Goal: Task Accomplishment & Management: Manage account settings

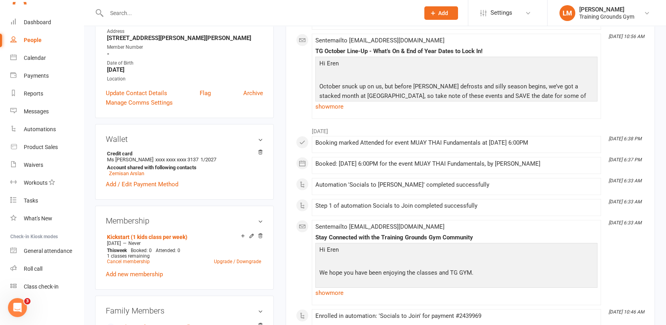
scroll to position [861, 0]
click at [122, 14] on input "text" at bounding box center [259, 13] width 310 height 11
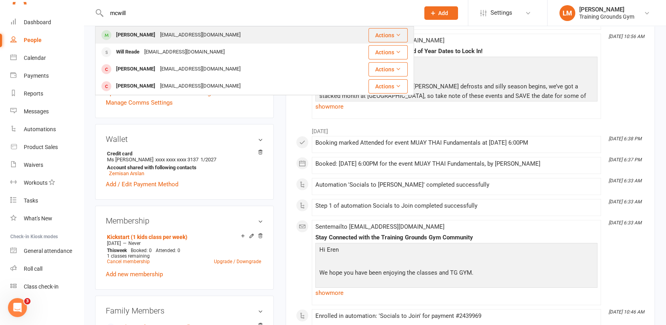
type input "mcwill"
click at [163, 36] on div "[EMAIL_ADDRESS][DOMAIN_NAME]" at bounding box center [200, 34] width 85 height 11
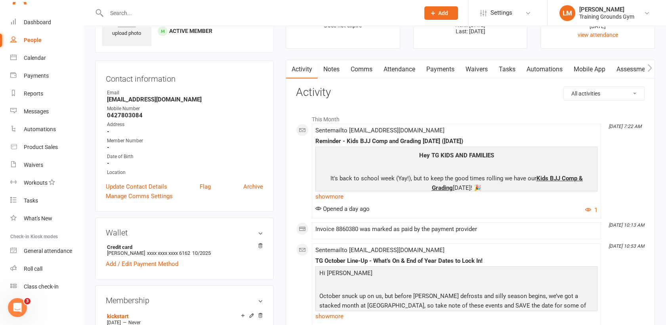
scroll to position [53, 0]
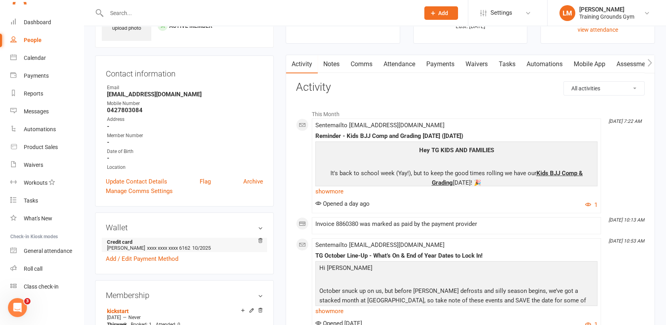
click at [183, 246] on span "xxxx xxxx xxxx 6162" at bounding box center [168, 248] width 43 height 6
click at [155, 259] on link "Add / Edit Payment Method" at bounding box center [142, 259] width 73 height 10
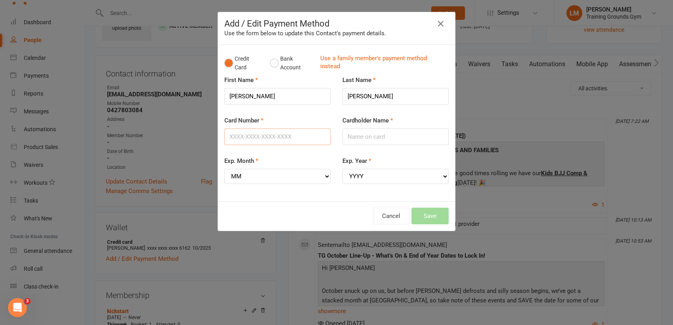
drag, startPoint x: 314, startPoint y: 138, endPoint x: 59, endPoint y: 162, distance: 256.3
click at [59, 162] on div "Add / Edit Payment Method Use the form below to update this Contact's payment d…" at bounding box center [336, 162] width 673 height 325
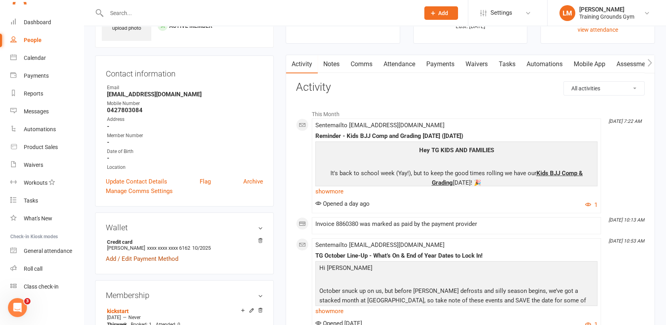
click at [129, 259] on link "Add / Edit Payment Method" at bounding box center [142, 259] width 73 height 10
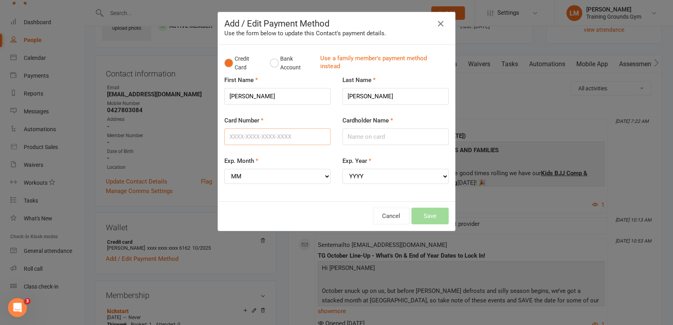
click at [241, 136] on input "Card Number" at bounding box center [277, 136] width 106 height 17
type input "[CREDIT_CARD_NUMBER]"
click at [367, 135] on input "Cardholder Name" at bounding box center [395, 136] width 106 height 17
type input "[PERSON_NAME]"
click at [282, 173] on select "MM 01 02 03 04 05 06 07 08 09 10 11 12" at bounding box center [277, 176] width 106 height 15
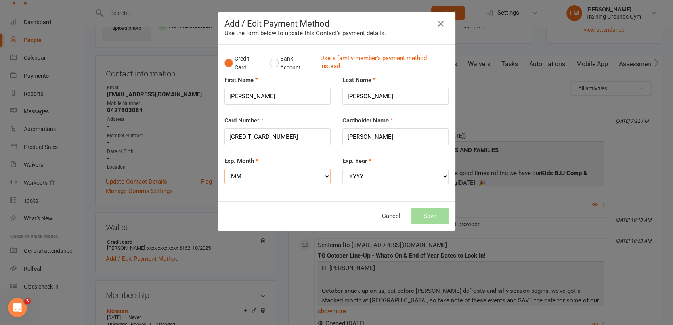
select select "02"
click at [224, 169] on select "MM 01 02 03 04 05 06 07 08 09 10 11 12" at bounding box center [277, 176] width 106 height 15
click at [363, 170] on select "YYYY 2025 2026 2027 2028 2029 2030 2031 2032 2033 2034" at bounding box center [395, 176] width 106 height 15
select select "2029"
click at [342, 169] on select "YYYY 2025 2026 2027 2028 2029 2030 2031 2032 2033 2034" at bounding box center [395, 176] width 106 height 15
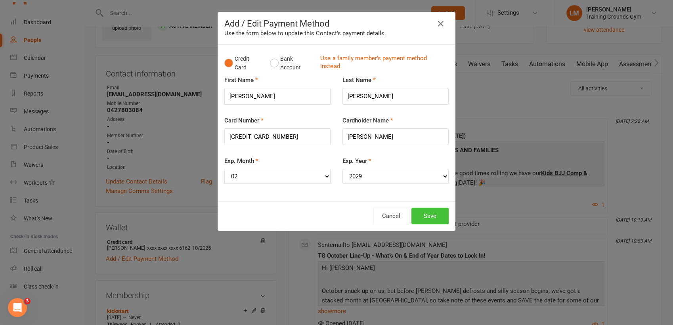
click at [431, 211] on button "Save" at bounding box center [429, 216] width 37 height 17
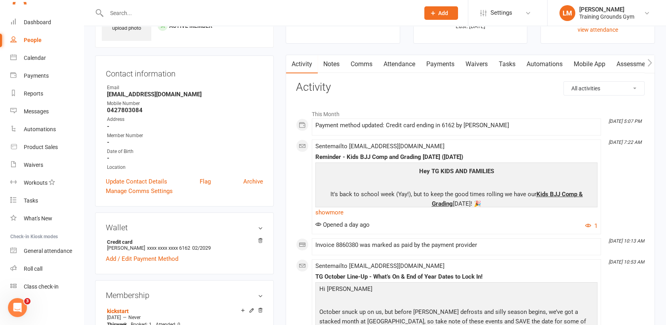
click at [137, 10] on input "text" at bounding box center [259, 13] width 310 height 11
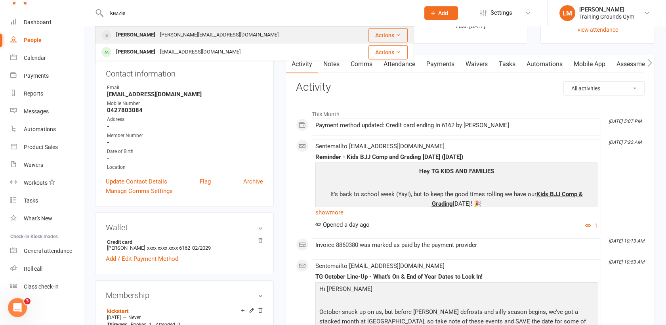
type input "kezzie"
click at [139, 38] on div "[PERSON_NAME]" at bounding box center [136, 34] width 44 height 11
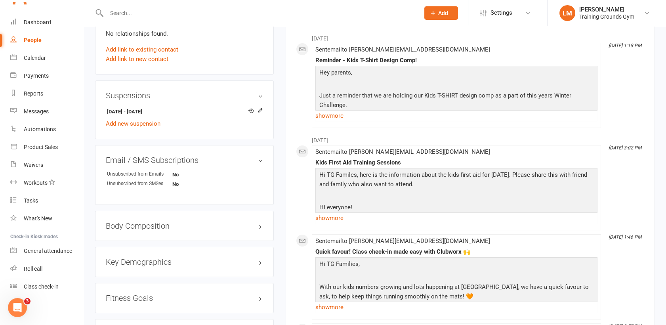
scroll to position [424, 0]
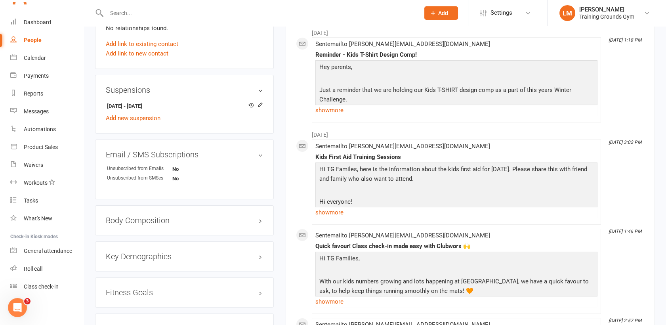
click at [120, 14] on input "text" at bounding box center [259, 13] width 310 height 11
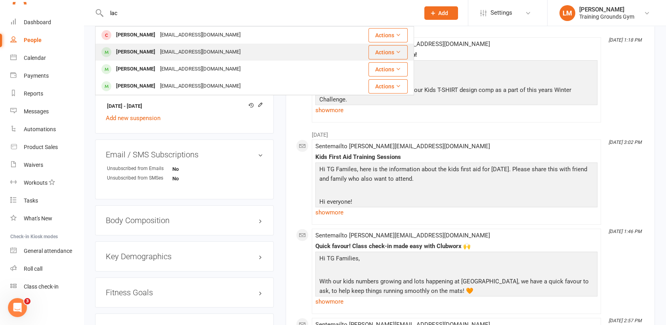
type input "lac"
click at [127, 48] on div "[PERSON_NAME]" at bounding box center [136, 51] width 44 height 11
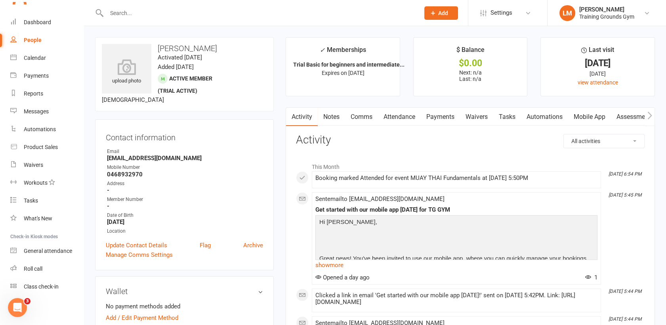
click at [594, 112] on link "Mobile App" at bounding box center [589, 117] width 43 height 18
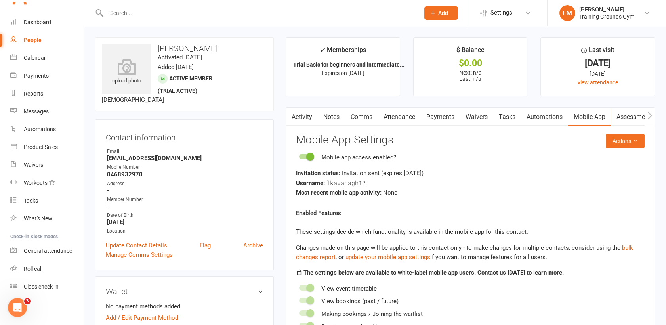
click at [363, 115] on link "Comms" at bounding box center [361, 117] width 33 height 18
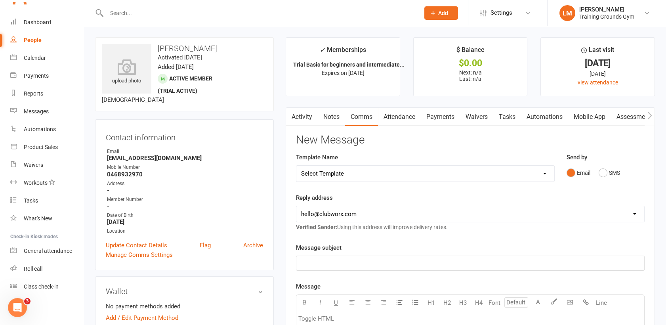
click at [408, 177] on select "Select Template [SMS] [Default template - review before using] Appointment remi…" at bounding box center [425, 174] width 258 height 16
select select "9"
click at [296, 166] on select "Select Template [SMS] [Default template - review before using] Appointment remi…" at bounding box center [425, 174] width 258 height 16
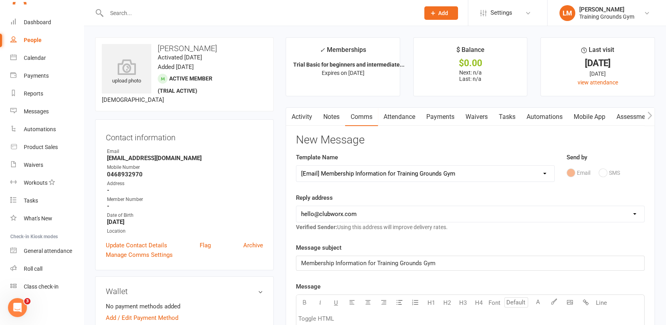
click at [376, 213] on select "[EMAIL_ADDRESS][DOMAIN_NAME] [PERSON_NAME][EMAIL_ADDRESS][DOMAIN_NAME] [EMAIL_A…" at bounding box center [470, 214] width 348 height 16
select select "1"
click at [296, 206] on select "[EMAIL_ADDRESS][DOMAIN_NAME] [PERSON_NAME][EMAIL_ADDRESS][DOMAIN_NAME] [EMAIL_A…" at bounding box center [470, 214] width 348 height 16
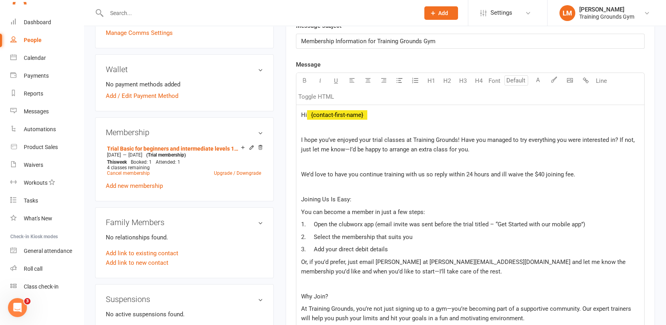
scroll to position [238, 0]
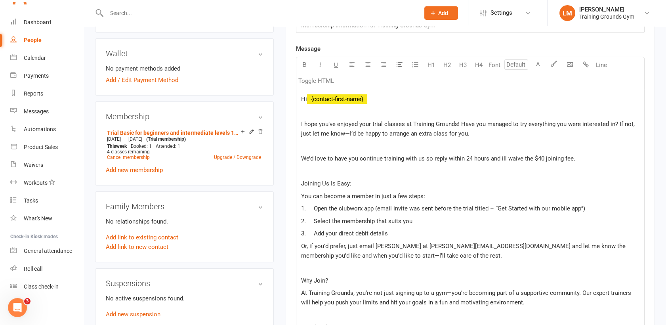
click at [402, 123] on span "I hope you’ve enjoyed your trial classes at Training Grounds! Have you managed …" at bounding box center [468, 128] width 335 height 17
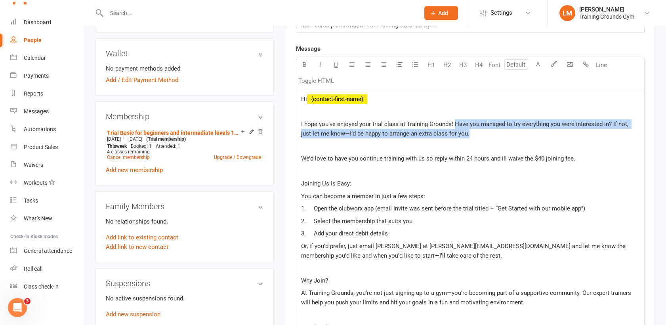
drag, startPoint x: 453, startPoint y: 122, endPoint x: 465, endPoint y: 129, distance: 13.7
click at [465, 129] on p "I hope you’ve enjoyed your trial class at Training Grounds! Have you managed to…" at bounding box center [470, 128] width 338 height 19
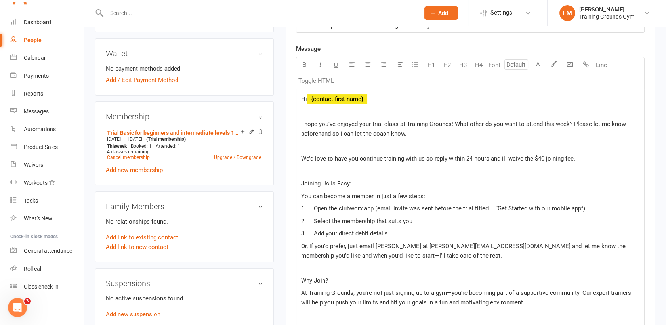
click at [334, 141] on p at bounding box center [470, 146] width 338 height 10
click at [334, 136] on span "I hope you’ve enjoyed your trial class at Training Grounds! What other do you w…" at bounding box center [464, 128] width 327 height 17
click at [590, 172] on p at bounding box center [470, 171] width 338 height 10
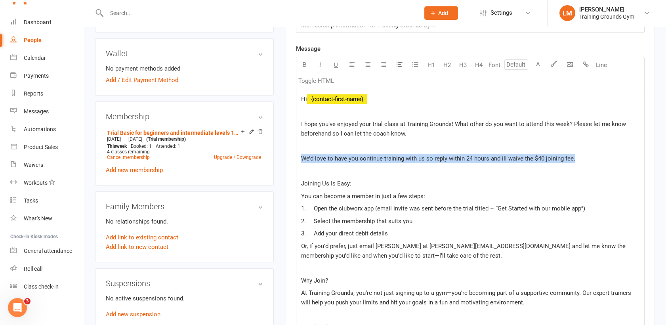
drag, startPoint x: 587, startPoint y: 160, endPoint x: 300, endPoint y: 153, distance: 287.8
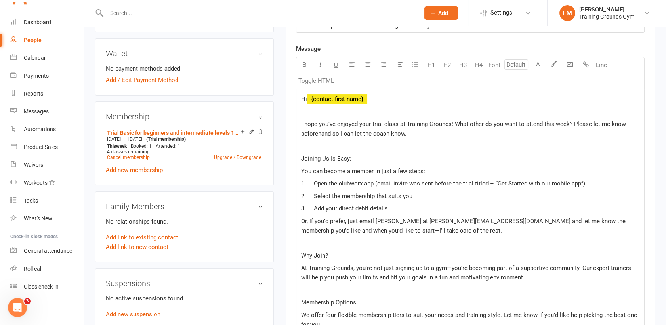
click at [462, 159] on p "Joining Us Is Easy:" at bounding box center [470, 159] width 338 height 10
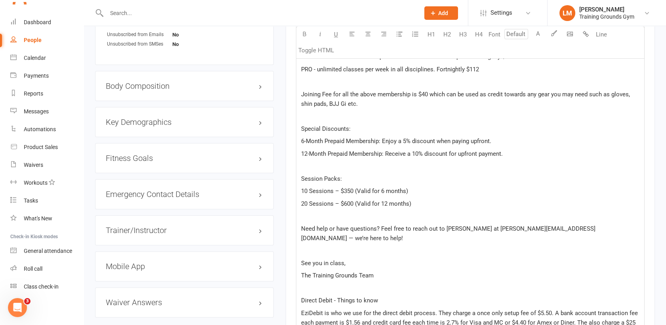
scroll to position [770, 0]
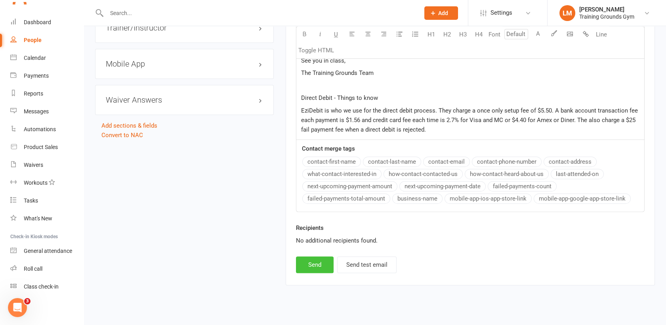
click at [318, 256] on button "Send" at bounding box center [315, 264] width 38 height 17
select select
select select "0"
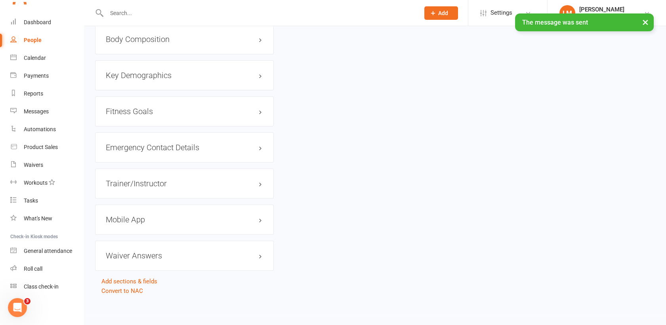
scroll to position [861, 0]
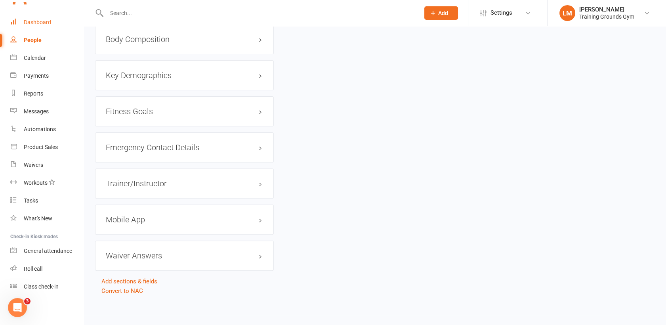
drag, startPoint x: 281, startPoint y: 0, endPoint x: 38, endPoint y: 24, distance: 244.4
click at [38, 24] on div "Dashboard" at bounding box center [37, 22] width 27 height 6
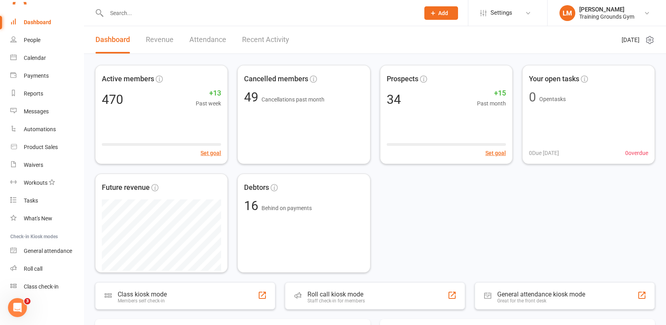
click at [126, 13] on input "text" at bounding box center [259, 13] width 310 height 11
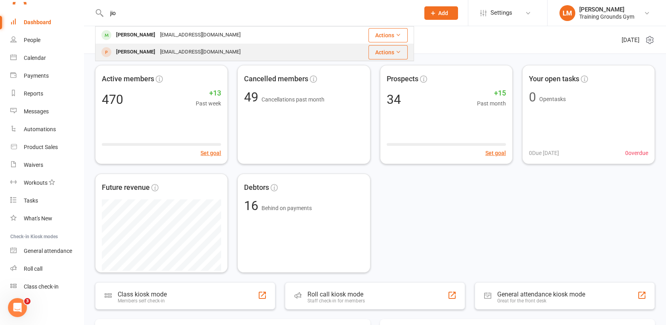
type input "jio"
click at [158, 52] on div "[EMAIL_ADDRESS][DOMAIN_NAME]" at bounding box center [200, 51] width 85 height 11
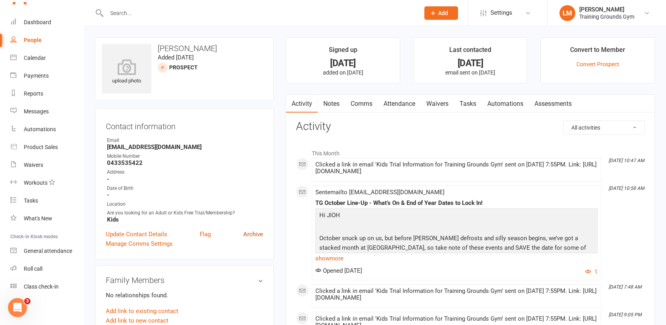
click at [262, 233] on link "Archive" at bounding box center [253, 234] width 20 height 10
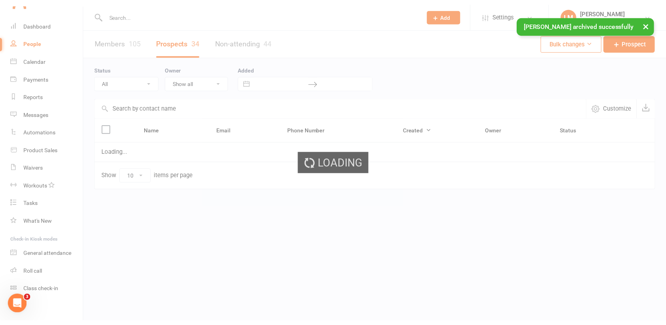
scroll to position [861, 0]
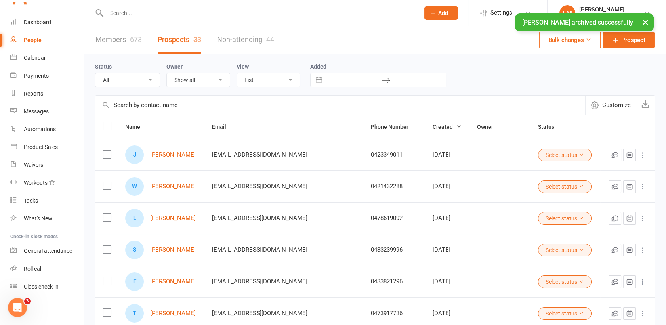
click at [123, 11] on input "text" at bounding box center [259, 13] width 310 height 11
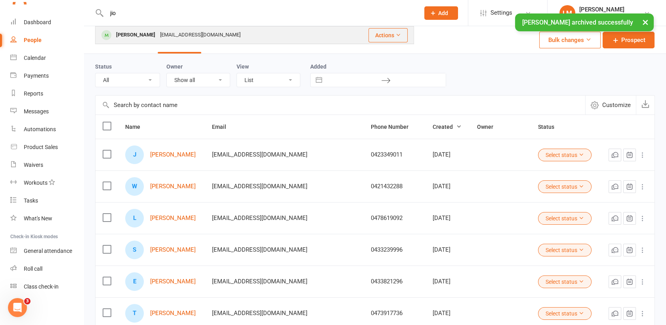
type input "jio"
click at [127, 34] on div "[PERSON_NAME]" at bounding box center [136, 34] width 44 height 11
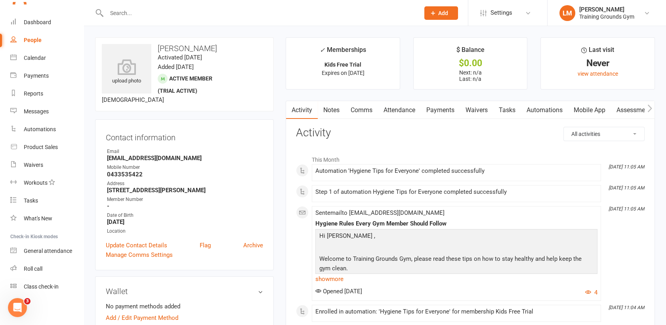
click at [541, 103] on link "Automations" at bounding box center [544, 110] width 47 height 18
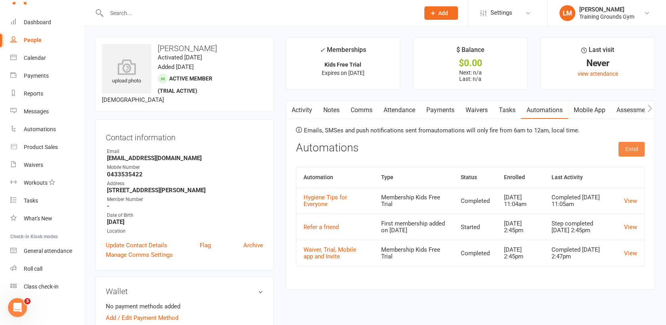
click at [623, 151] on button "Enrol" at bounding box center [632, 149] width 26 height 14
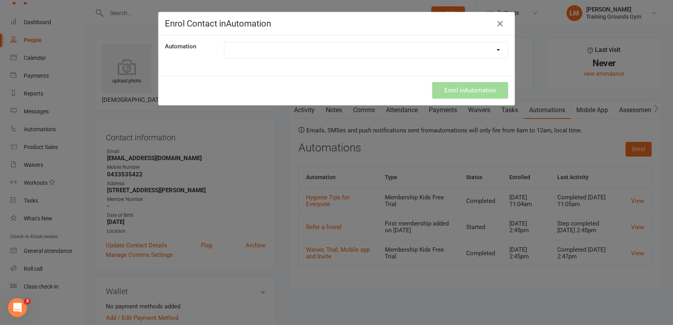
click at [229, 43] on select "Credit card expiring soon Direct Debit was unsuccessful Hygiene Tips for Everyo…" at bounding box center [365, 50] width 283 height 16
select select "9300"
click at [224, 42] on select "Credit card expiring soon Direct Debit was unsuccessful Hygiene Tips for Everyo…" at bounding box center [365, 50] width 283 height 16
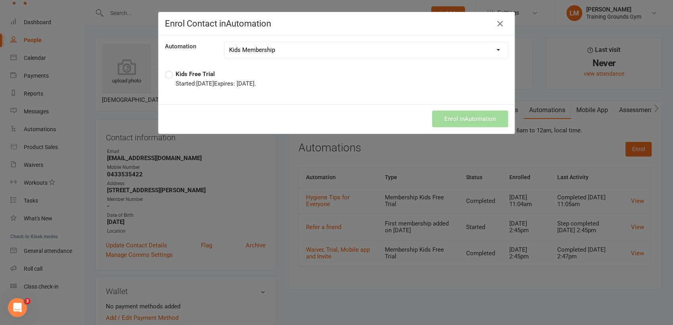
click at [165, 71] on label "Kids Free Trial Started: [DATE] Expires: [DATE] ." at bounding box center [210, 78] width 91 height 19
click at [470, 125] on button "Enrol in Automation" at bounding box center [470, 119] width 76 height 17
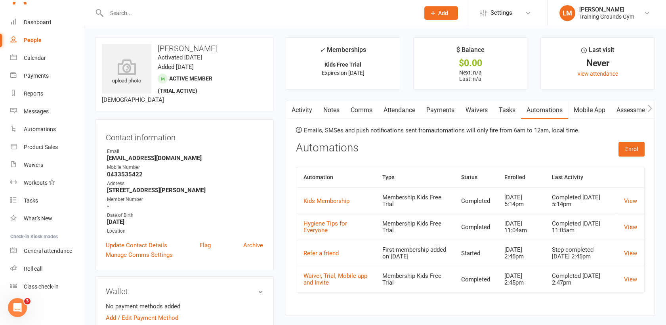
click at [118, 12] on input "text" at bounding box center [259, 13] width 310 height 11
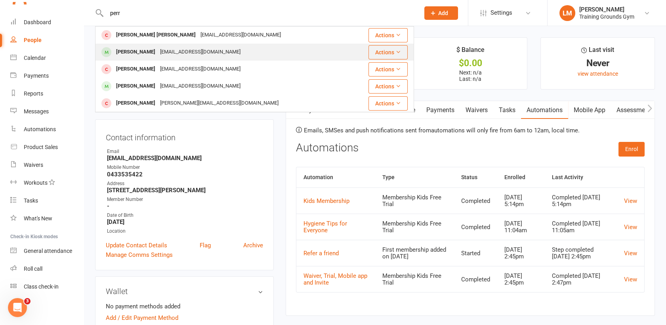
type input "perr"
click at [130, 54] on div "[PERSON_NAME]" at bounding box center [136, 51] width 44 height 11
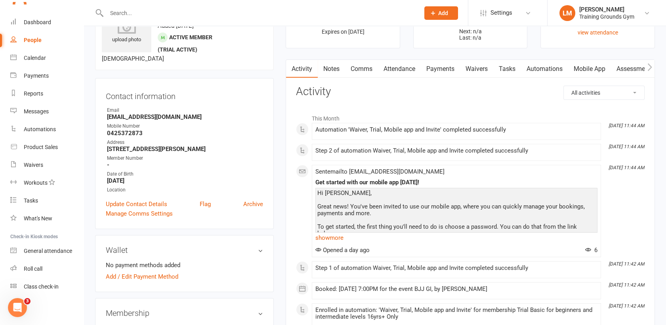
scroll to position [35, 0]
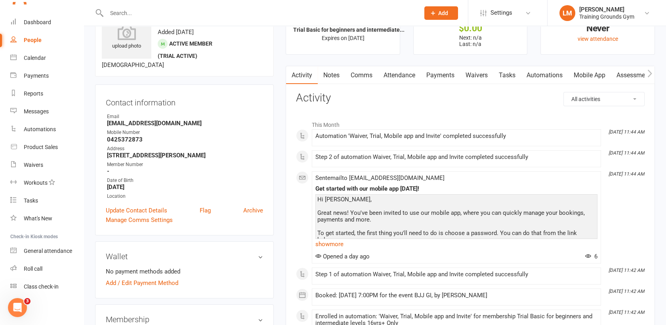
click at [113, 9] on input "text" at bounding box center [259, 13] width 310 height 11
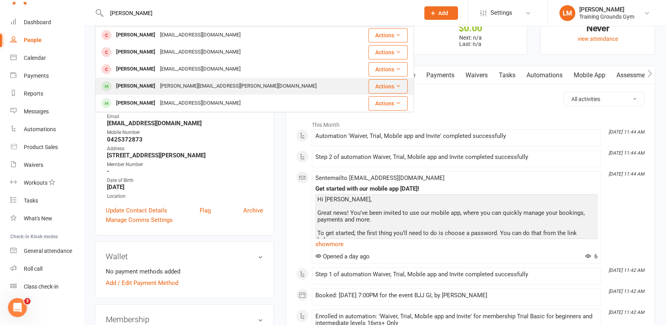
type input "[PERSON_NAME]"
click at [143, 86] on div "[PERSON_NAME]" at bounding box center [136, 85] width 44 height 11
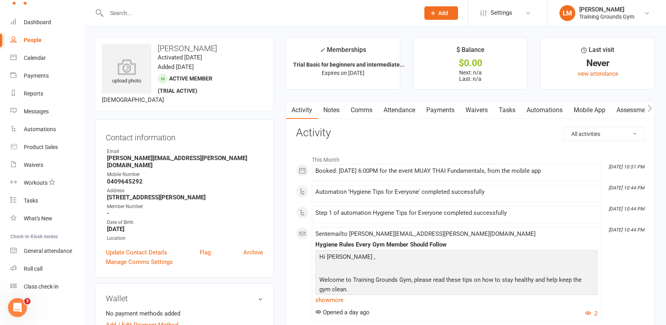
click at [438, 9] on button "Add" at bounding box center [441, 12] width 34 height 13
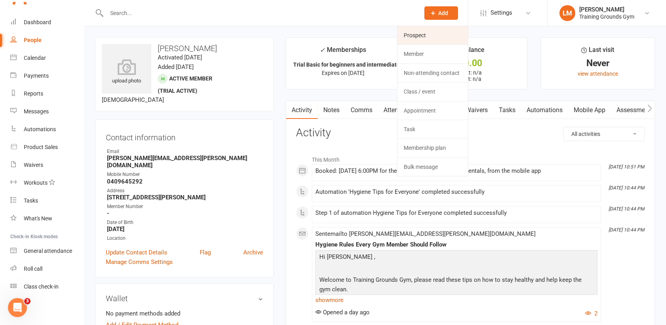
click at [411, 36] on link "Prospect" at bounding box center [432, 35] width 71 height 18
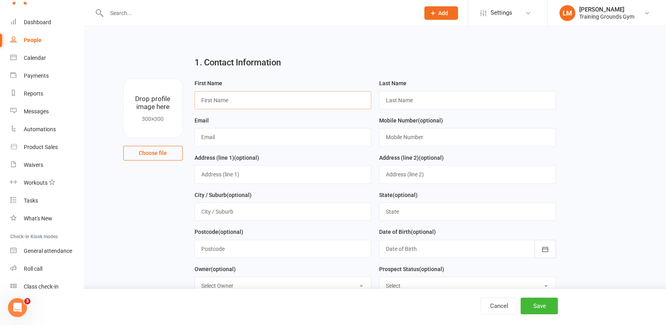
click at [210, 102] on input "text" at bounding box center [283, 100] width 177 height 18
type input "[MEDICAL_DATA]"
type input "[PERSON_NAME]"
click at [221, 136] on input "text" at bounding box center [283, 137] width 177 height 18
type input "[EMAIL_ADDRESS][DOMAIN_NAME]"
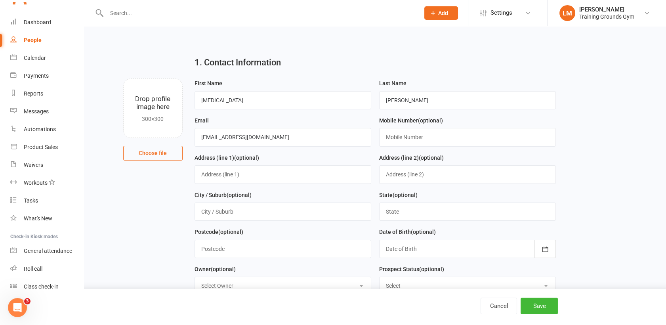
click at [388, 250] on div at bounding box center [467, 249] width 177 height 18
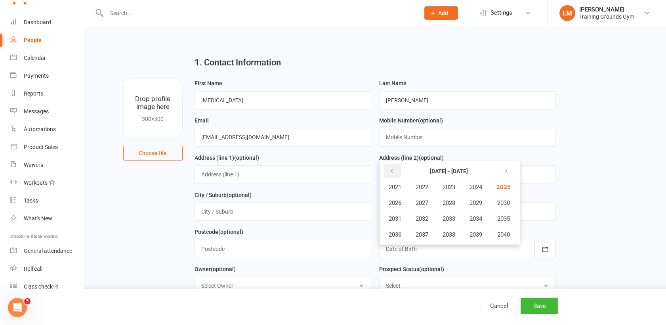
click at [388, 173] on button "button" at bounding box center [392, 171] width 17 height 14
click at [477, 201] on span "2009" at bounding box center [476, 202] width 13 height 7
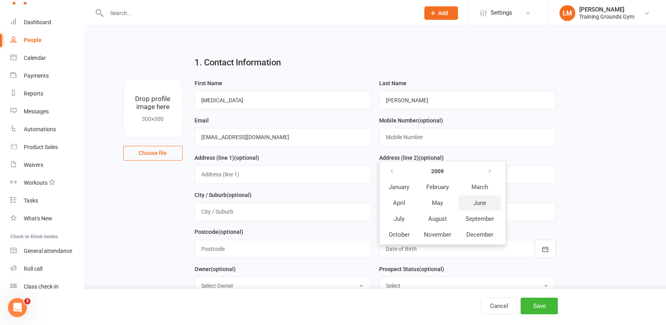
click at [482, 201] on span "June" at bounding box center [480, 202] width 13 height 7
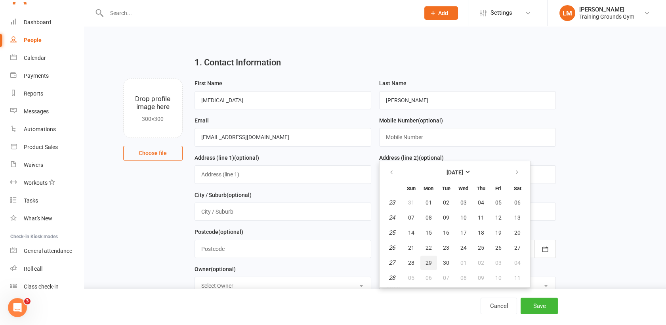
click at [426, 264] on span "29" at bounding box center [429, 263] width 6 height 6
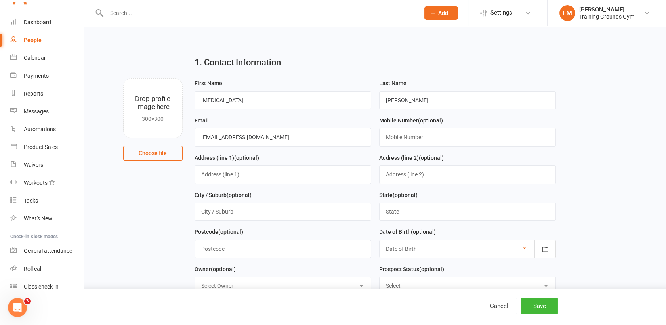
type input "[DATE]"
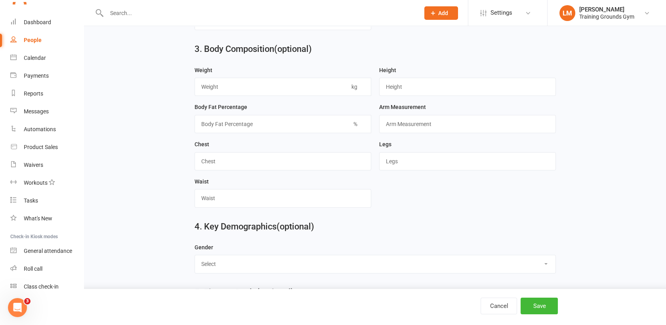
scroll to position [319, 0]
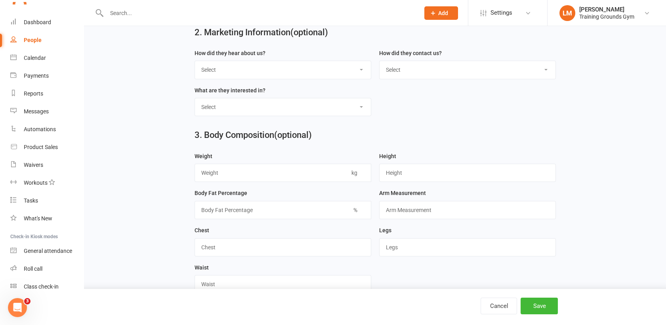
click at [245, 67] on select "Select Google Through A Friend Poster Magazine Walk by Letter Box Drop Facebook" at bounding box center [283, 69] width 176 height 17
select select "Through A Friend"
click at [195, 61] on select "Select Google Through A Friend Poster Magazine Walk by Letter Box Drop Facebook" at bounding box center [283, 69] width 176 height 17
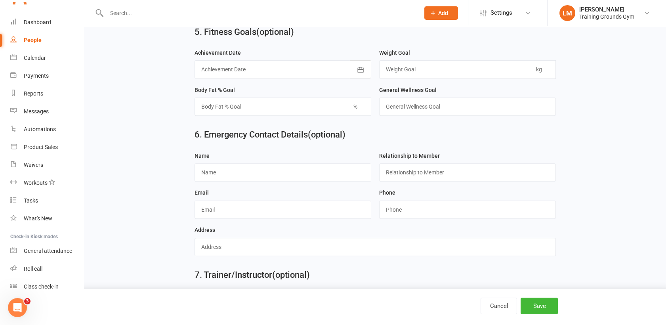
scroll to position [710, 0]
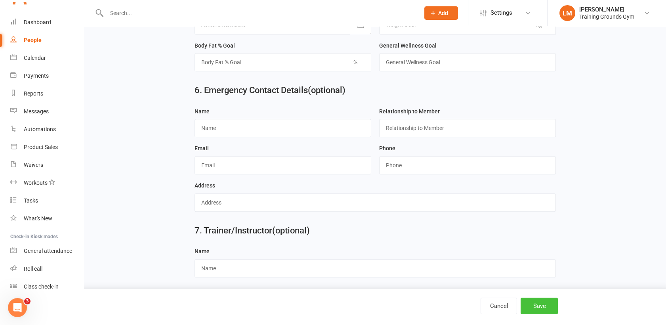
click at [543, 307] on button "Save" at bounding box center [539, 306] width 37 height 17
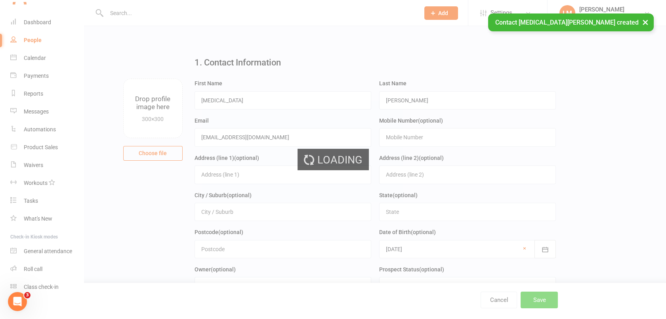
scroll to position [861, 0]
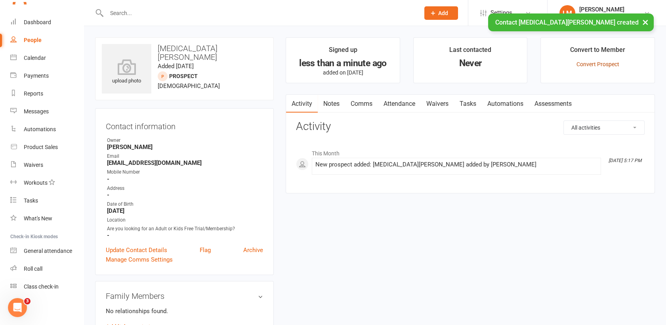
click at [593, 62] on link "Convert Prospect" at bounding box center [598, 64] width 43 height 6
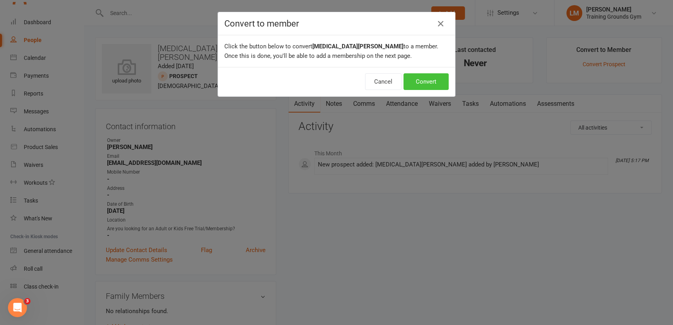
click at [419, 80] on button "Convert" at bounding box center [425, 81] width 45 height 17
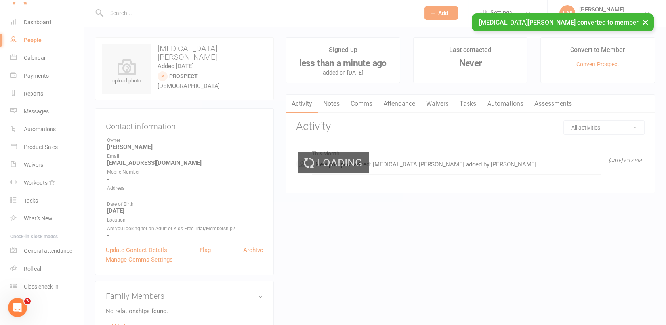
scroll to position [861, 0]
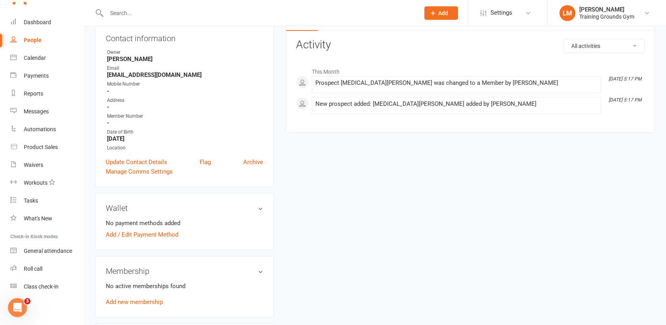
scroll to position [105, 0]
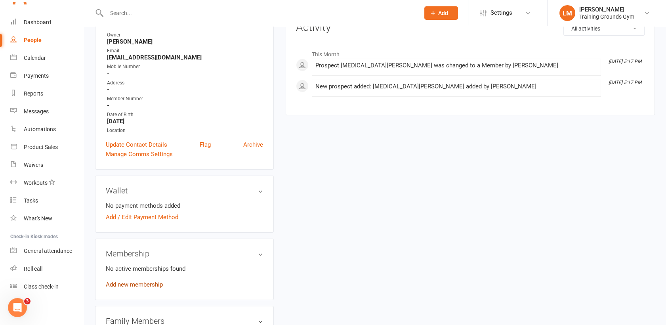
click at [120, 283] on link "Add new membership" at bounding box center [134, 284] width 57 height 7
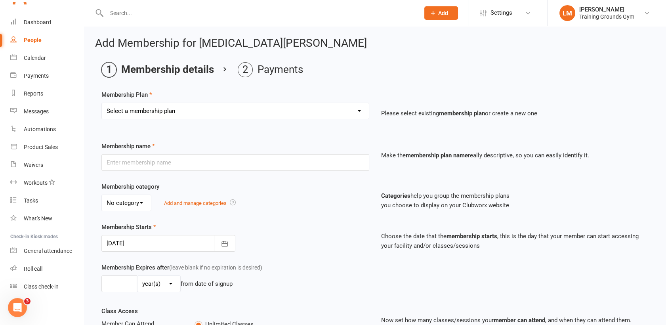
click at [248, 114] on select "Select a membership plan Create new Membership Plan Trial Basic for beginners a…" at bounding box center [235, 111] width 267 height 16
select select "1"
click at [102, 103] on select "Select a membership plan Create new Membership Plan Trial Basic for beginners a…" at bounding box center [235, 111] width 267 height 16
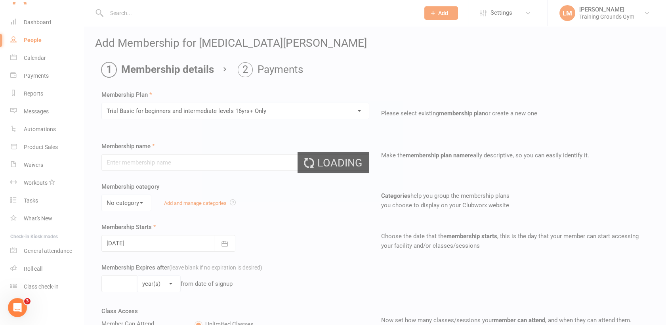
type input "Trial Basic for beginners and intermediate levels 16yrs+ Only"
select select "0"
type input "10"
select select "0"
type input "5"
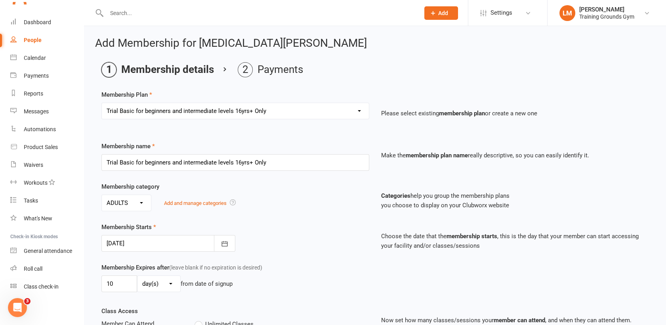
type input "[DATE]"
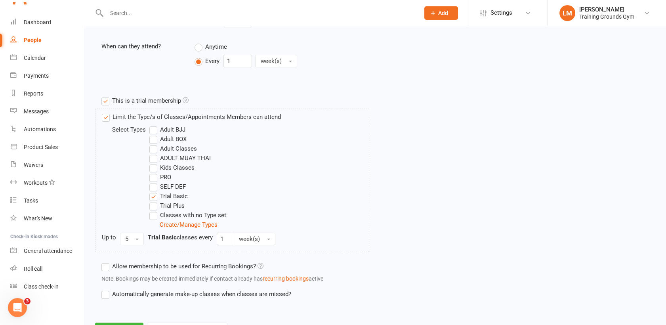
scroll to position [353, 0]
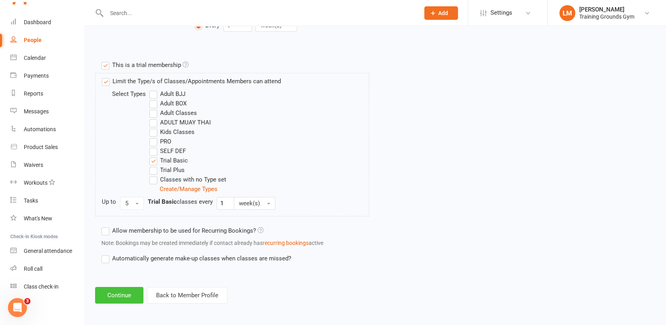
click at [105, 296] on button "Continue" at bounding box center [119, 295] width 48 height 17
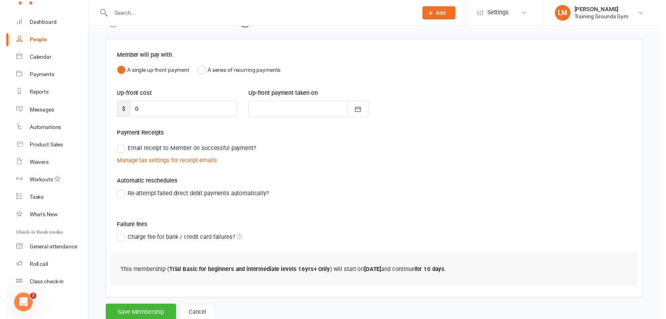
scroll to position [74, 0]
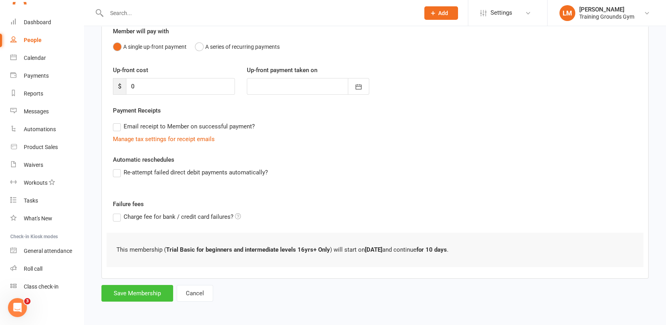
click at [133, 294] on button "Save Membership" at bounding box center [137, 293] width 72 height 17
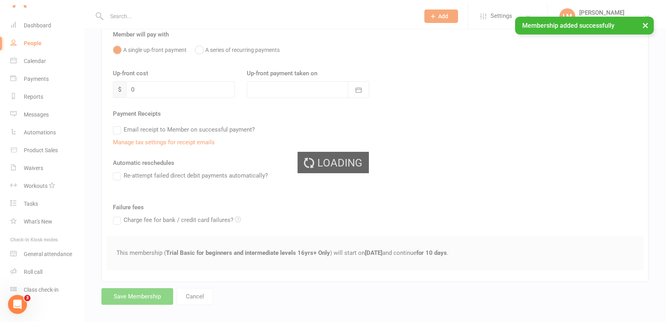
scroll to position [861, 0]
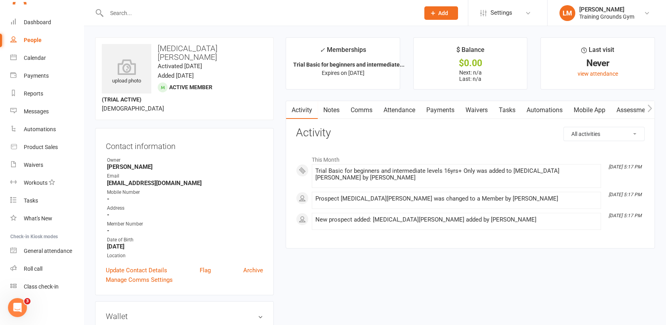
click at [480, 107] on link "Waivers" at bounding box center [476, 110] width 33 height 18
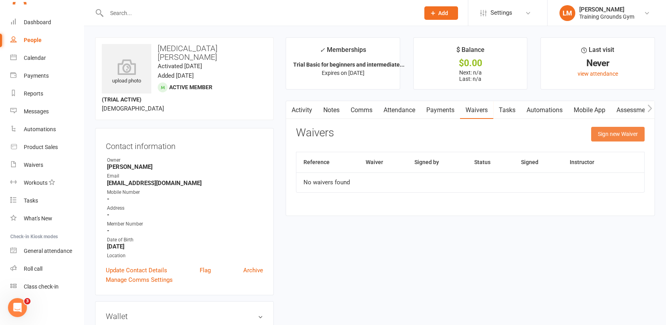
click at [626, 137] on button "Sign new Waiver" at bounding box center [617, 134] width 53 height 14
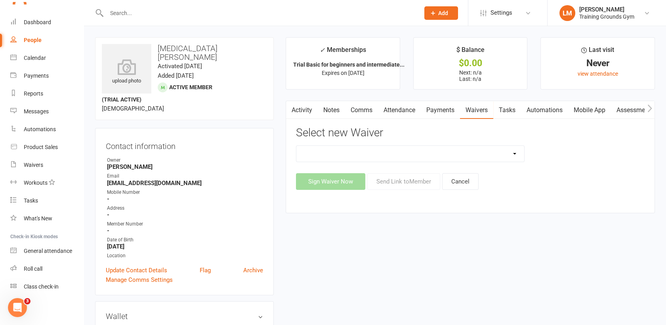
click at [441, 154] on select "New Member Sign Up Waiver for 16yrs plus & Adult Memberships Only Trial U16 Kid…" at bounding box center [410, 154] width 228 height 16
select select "14034"
click at [296, 146] on select "New Member Sign Up Waiver for 16yrs plus & Adult Memberships Only Trial U16 Kid…" at bounding box center [410, 154] width 228 height 16
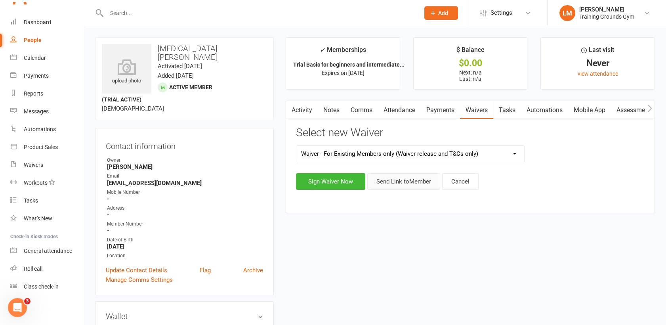
click at [391, 179] on button "Send Link to Member" at bounding box center [403, 181] width 73 height 17
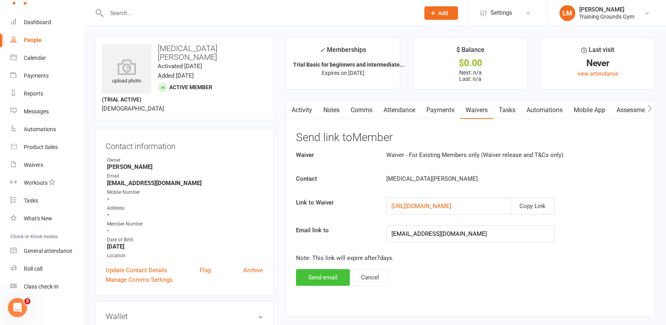
click at [323, 280] on button "Send email" at bounding box center [323, 277] width 54 height 17
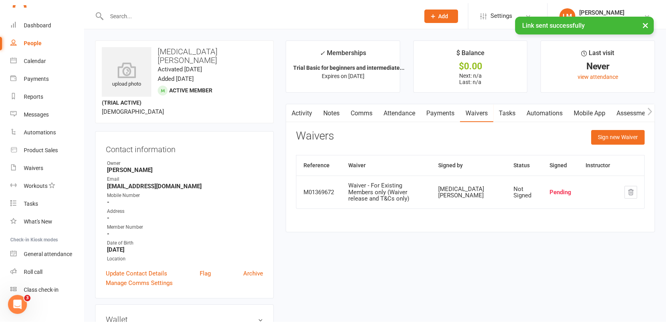
scroll to position [861, 0]
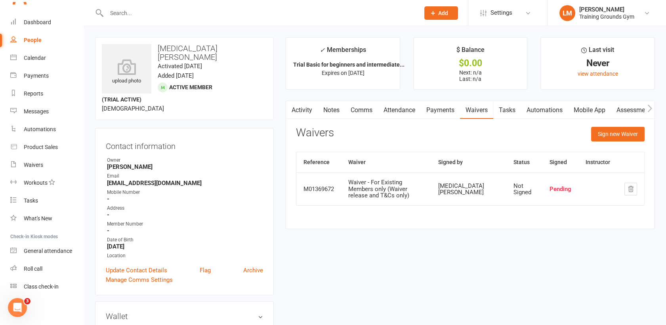
click at [388, 109] on link "Attendance" at bounding box center [399, 110] width 43 height 18
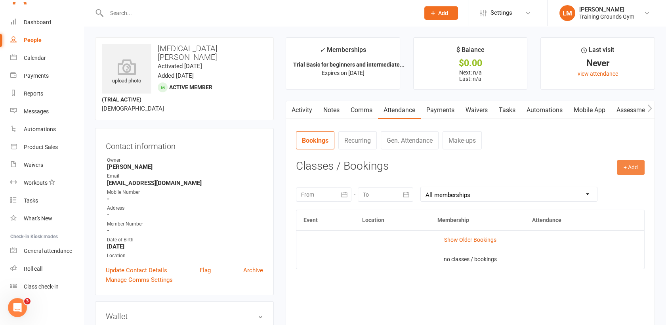
click at [634, 170] on button "+ Add" at bounding box center [631, 167] width 28 height 14
click at [611, 187] on link "Book Event" at bounding box center [605, 186] width 78 height 16
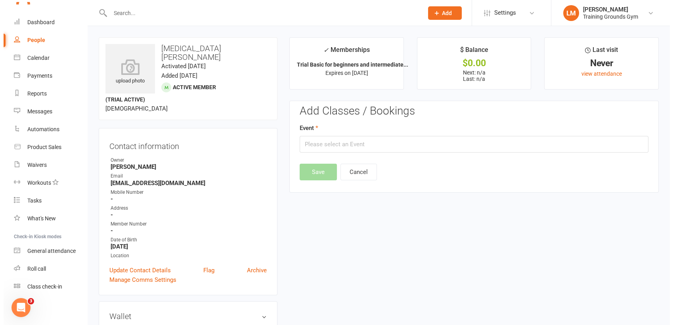
scroll to position [61, 0]
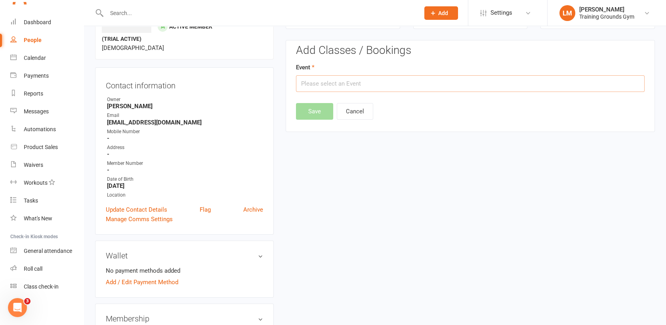
click at [407, 86] on input "text" at bounding box center [470, 83] width 349 height 17
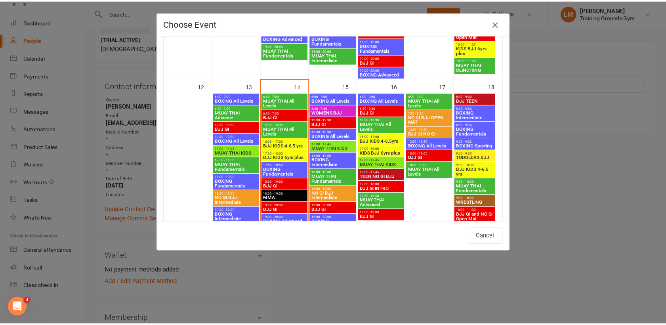
scroll to position [395, 0]
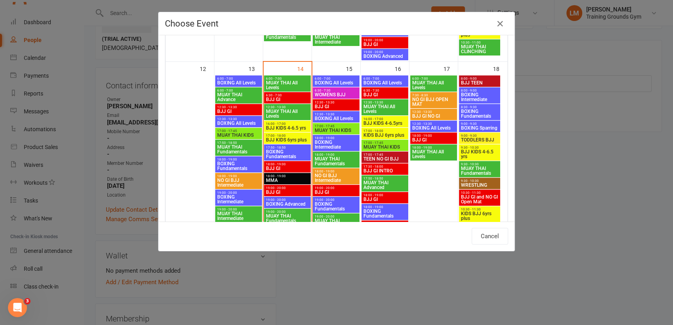
click at [271, 178] on span "MMA" at bounding box center [287, 180] width 44 height 5
type input "MMA - [DATE] 6:00:00 PM"
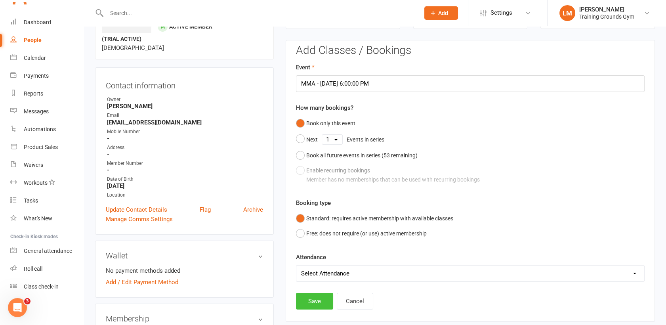
click at [317, 302] on button "Save" at bounding box center [314, 301] width 37 height 17
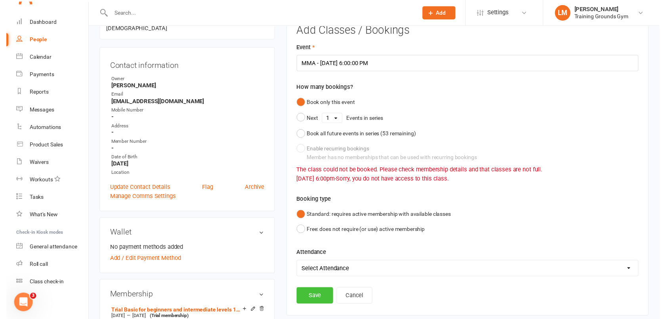
scroll to position [78, 0]
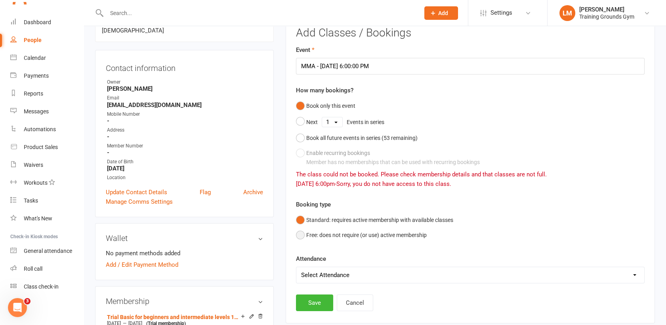
click at [300, 235] on button "Free: does not require (or use) active membership" at bounding box center [361, 234] width 131 height 15
click at [317, 306] on button "Save" at bounding box center [314, 302] width 37 height 17
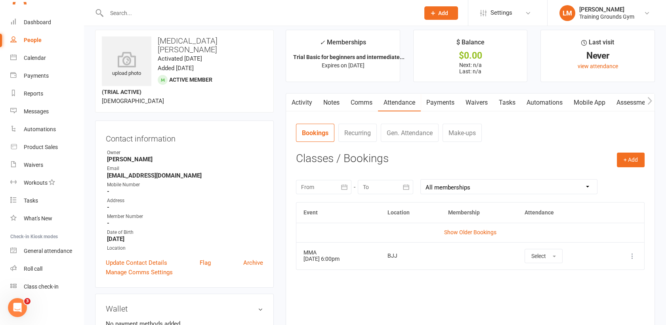
scroll to position [0, 0]
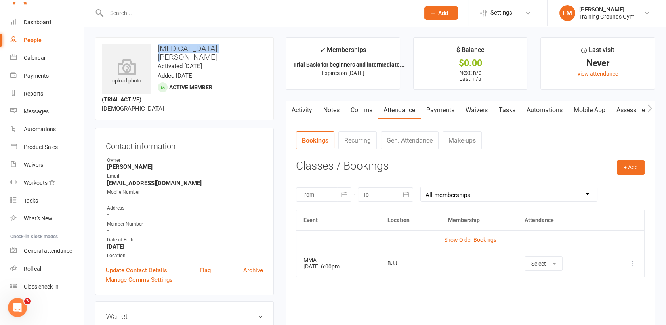
drag, startPoint x: 216, startPoint y: 46, endPoint x: 157, endPoint y: 43, distance: 58.3
click at [157, 43] on div "upload photo [MEDICAL_DATA][PERSON_NAME] Activated [DATE] Added [DATE] Active m…" at bounding box center [184, 78] width 179 height 83
copy h3 "[MEDICAL_DATA][PERSON_NAME]"
click at [36, 59] on div "Calendar" at bounding box center [35, 58] width 22 height 6
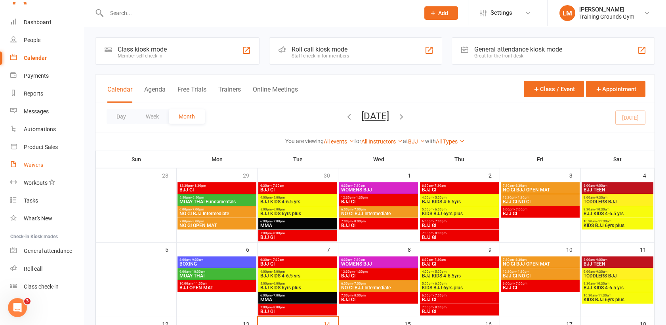
click at [36, 165] on div "Waivers" at bounding box center [33, 165] width 19 height 6
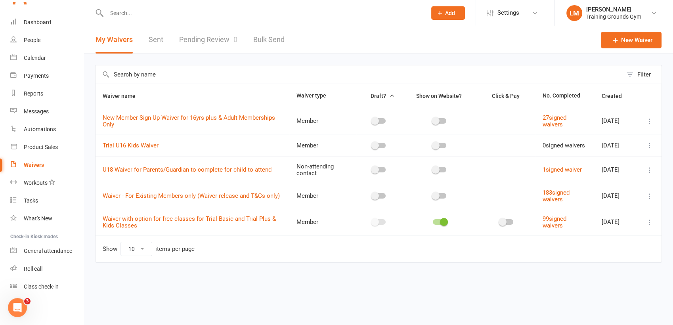
click at [117, 17] on input "text" at bounding box center [262, 13] width 317 height 11
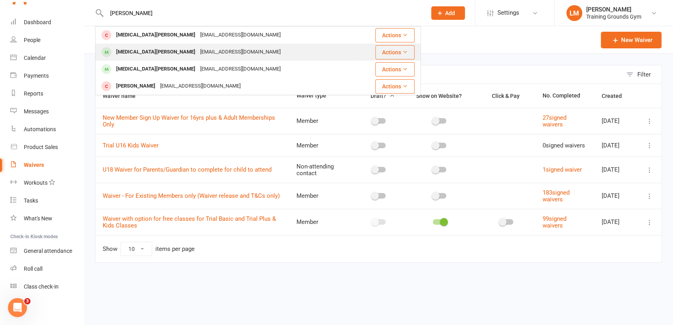
type input "[PERSON_NAME]"
click at [126, 54] on div "[MEDICAL_DATA][PERSON_NAME]" at bounding box center [156, 51] width 84 height 11
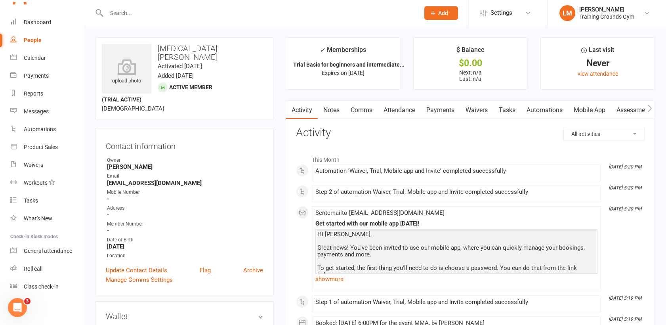
click at [475, 109] on link "Waivers" at bounding box center [476, 110] width 33 height 18
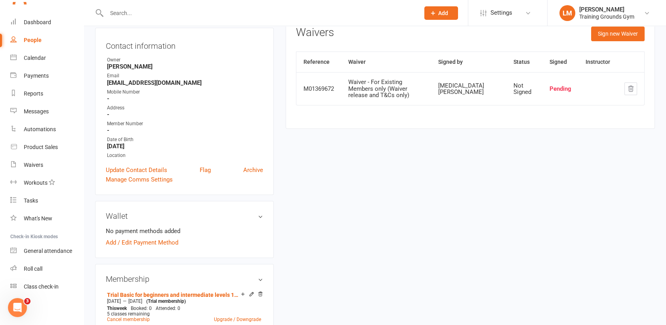
scroll to position [105, 0]
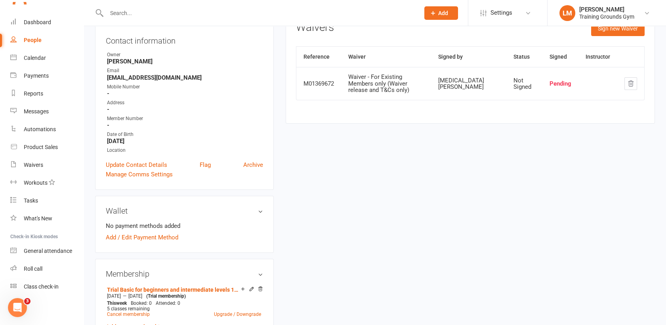
click at [118, 12] on input "text" at bounding box center [259, 13] width 310 height 11
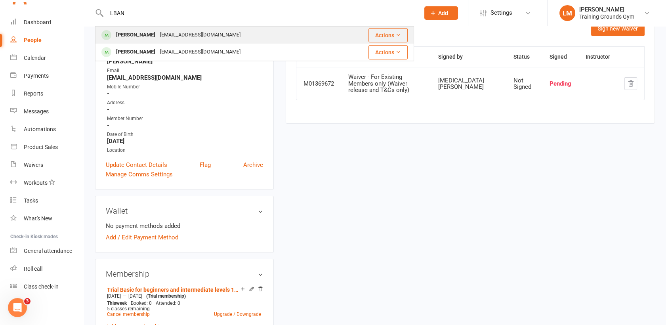
type input "LBAN"
click at [134, 42] on div "[PERSON_NAME] [EMAIL_ADDRESS][DOMAIN_NAME]" at bounding box center [218, 35] width 244 height 16
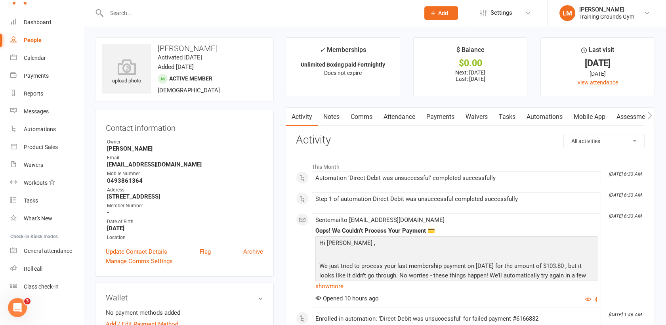
click at [441, 121] on link "Payments" at bounding box center [440, 117] width 39 height 18
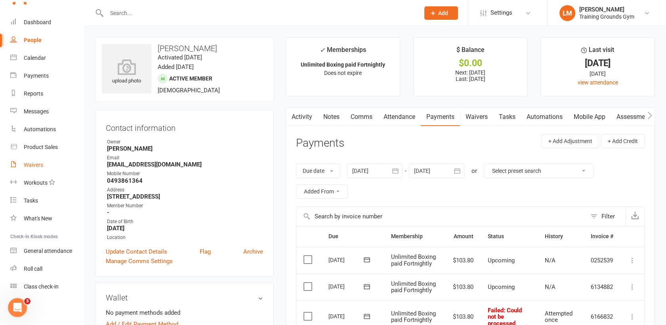
click at [35, 165] on div "Waivers" at bounding box center [33, 165] width 19 height 6
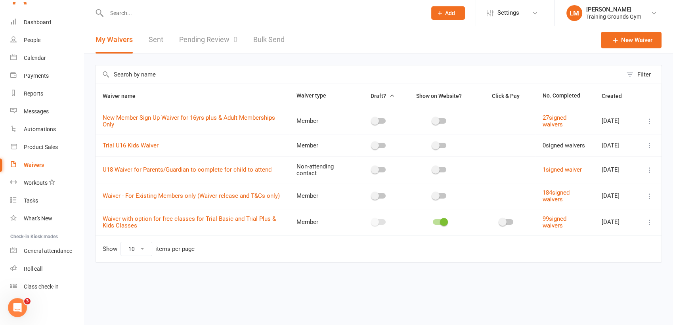
click at [209, 36] on link "Pending Review 0" at bounding box center [208, 39] width 58 height 27
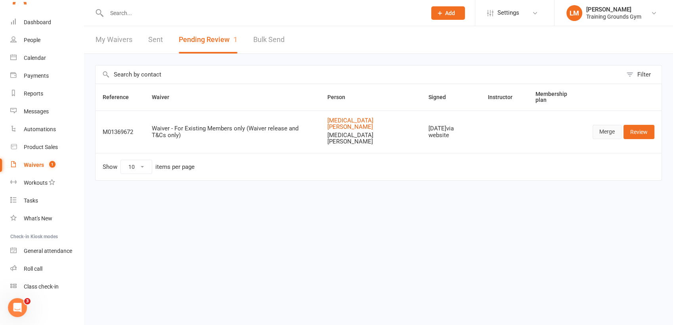
click at [610, 125] on link "Merge" at bounding box center [606, 132] width 29 height 14
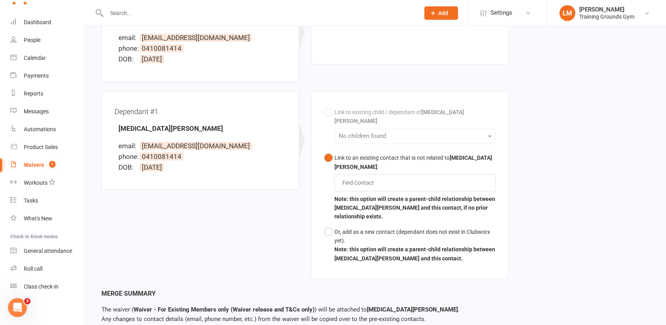
scroll to position [159, 0]
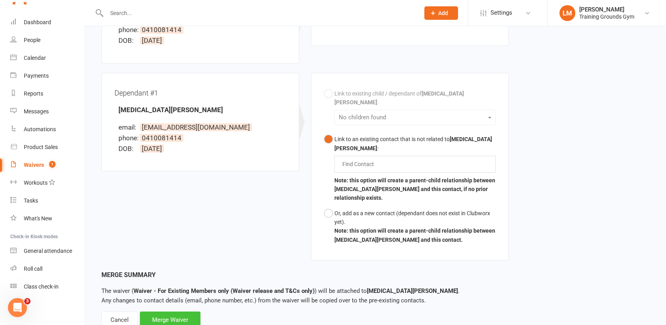
click at [181, 311] on div "Merge Waiver" at bounding box center [170, 319] width 61 height 17
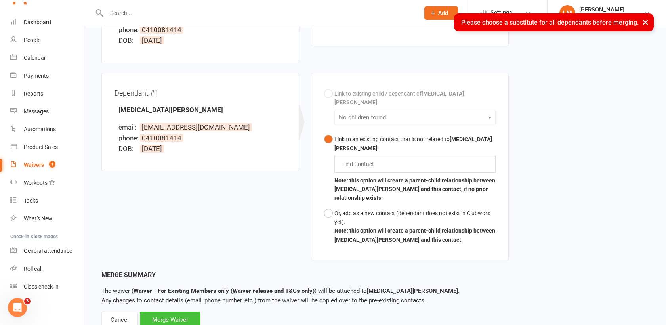
scroll to position [861, 0]
click at [566, 180] on div "Waiver Waiver Signed By [MEDICAL_DATA][PERSON_NAME] email: [EMAIL_ADDRESS][DOMA…" at bounding box center [374, 111] width 559 height 318
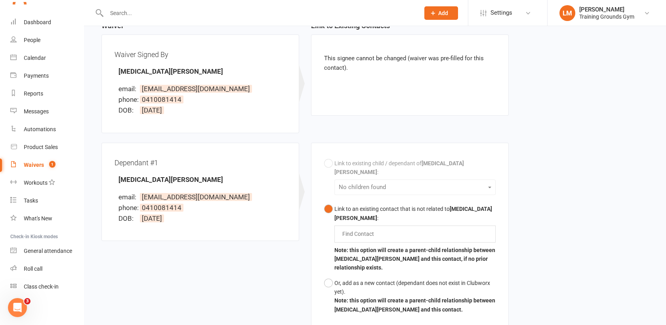
scroll to position [124, 0]
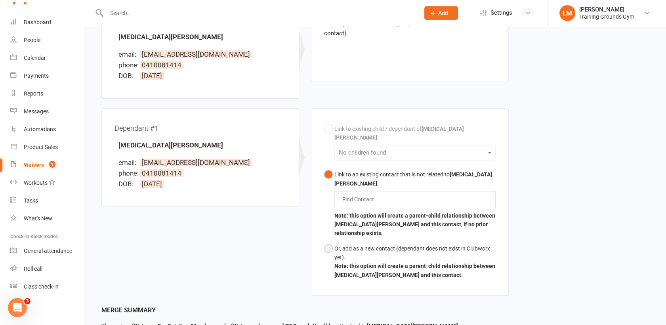
click at [335, 244] on div "Or, add as a new contact (dependant does not exist in Clubworx yet)." at bounding box center [414, 253] width 161 height 18
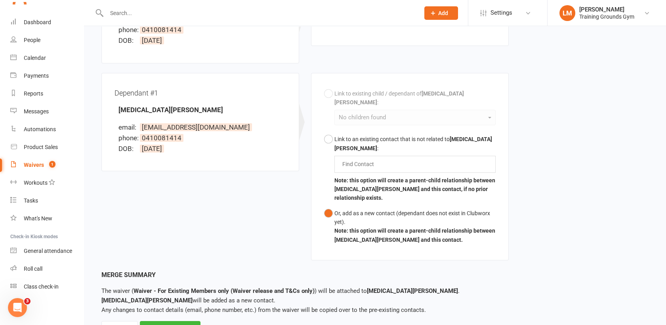
scroll to position [168, 0]
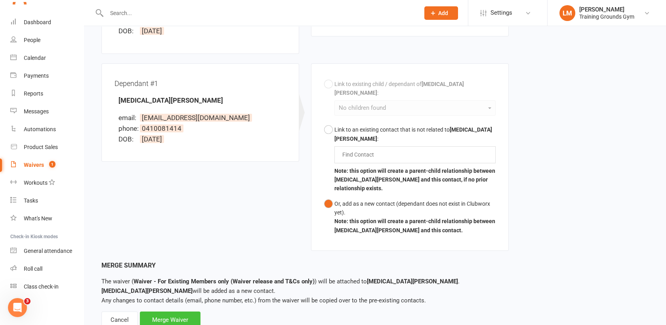
click at [167, 311] on div "Merge Waiver" at bounding box center [170, 319] width 61 height 17
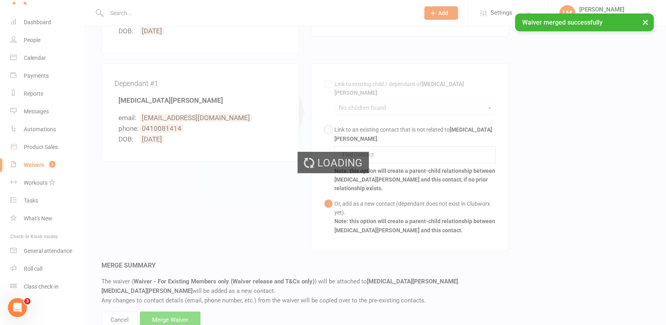
scroll to position [861, 0]
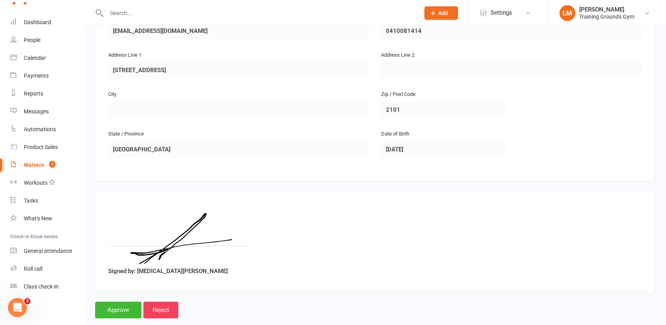
scroll to position [504, 0]
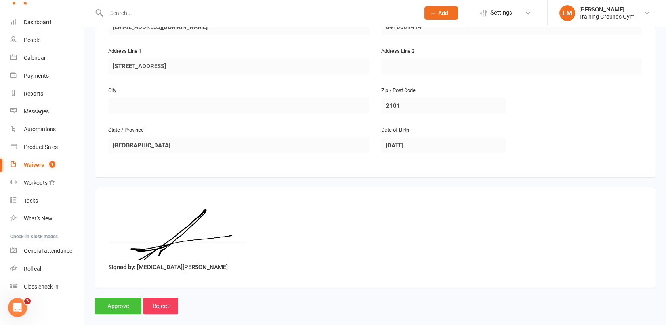
click at [108, 300] on input "Approve" at bounding box center [118, 306] width 46 height 17
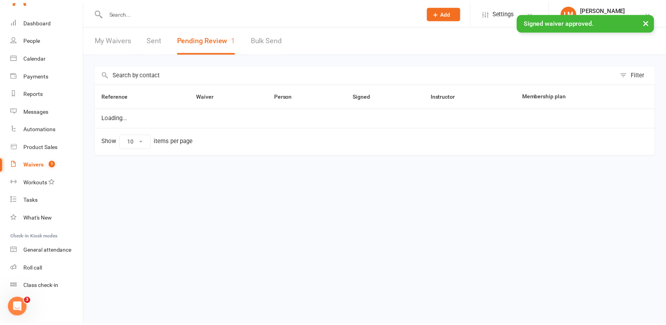
scroll to position [861, 0]
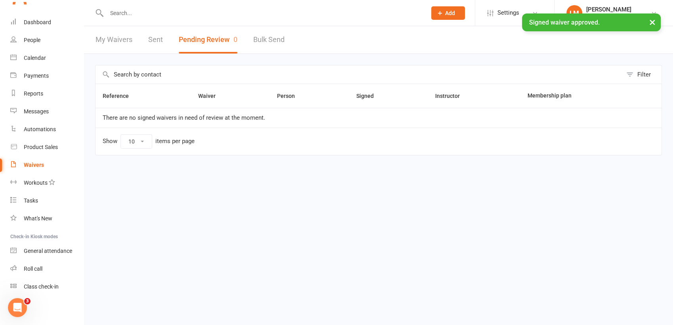
click at [127, 11] on input "text" at bounding box center [262, 13] width 317 height 11
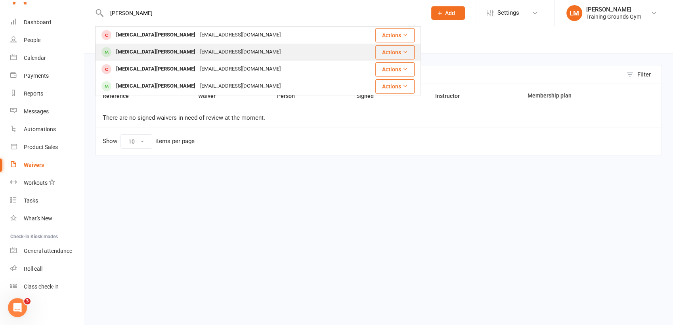
type input "[PERSON_NAME]"
click at [132, 55] on div "[MEDICAL_DATA][PERSON_NAME]" at bounding box center [156, 51] width 84 height 11
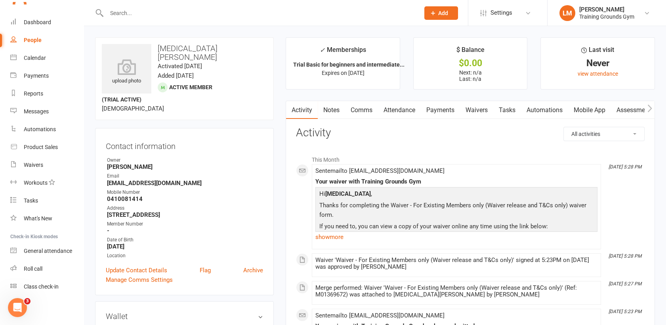
click at [477, 107] on link "Waivers" at bounding box center [476, 110] width 33 height 18
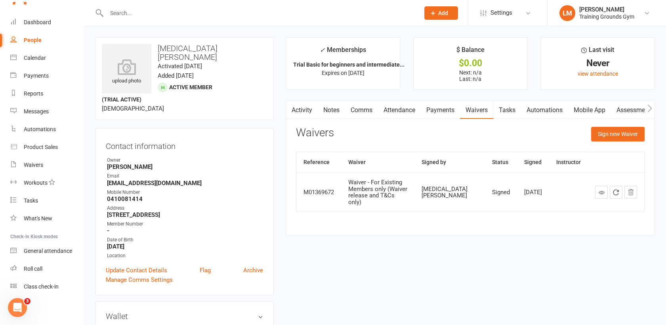
click at [399, 104] on link "Attendance" at bounding box center [399, 110] width 43 height 18
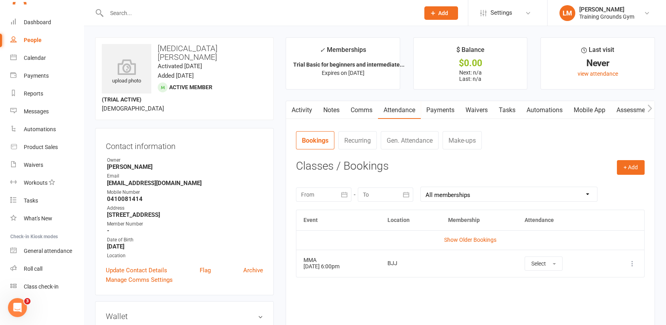
click at [135, 14] on input "text" at bounding box center [259, 13] width 310 height 11
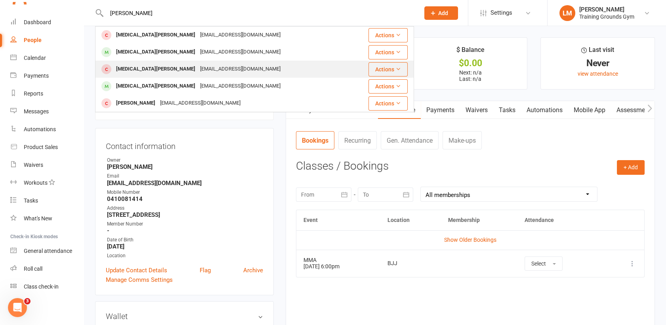
type input "[PERSON_NAME]"
click at [134, 64] on div "[MEDICAL_DATA][PERSON_NAME]" at bounding box center [156, 68] width 84 height 11
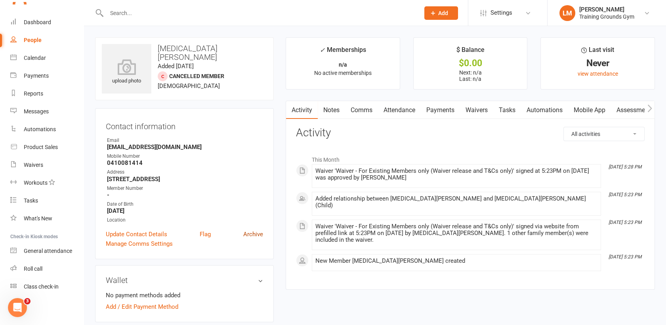
click at [251, 236] on link "Archive" at bounding box center [253, 234] width 20 height 10
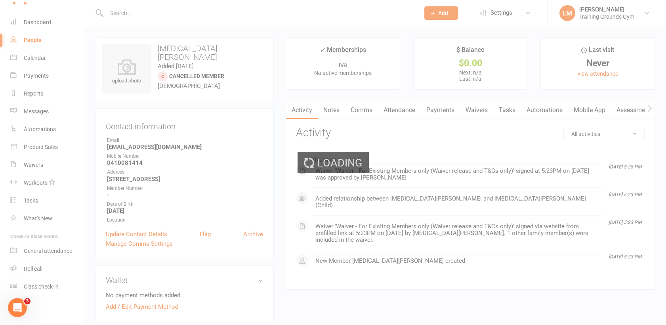
select select "100"
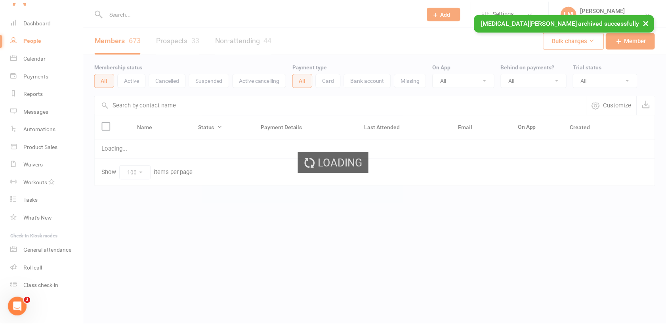
scroll to position [861, 0]
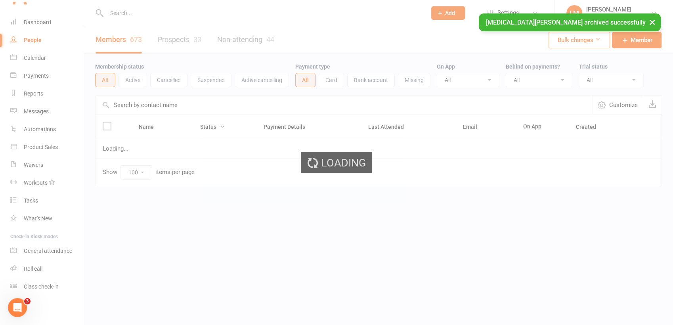
click at [117, 12] on input "text" at bounding box center [262, 13] width 317 height 11
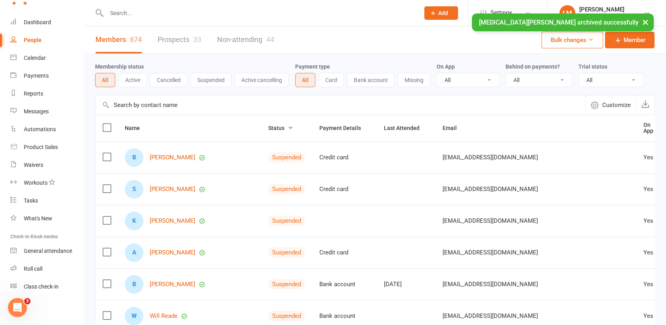
click at [132, 13] on div "× [MEDICAL_DATA][PERSON_NAME] archived successfully" at bounding box center [328, 13] width 656 height 0
click at [113, 13] on input "text" at bounding box center [259, 13] width 310 height 11
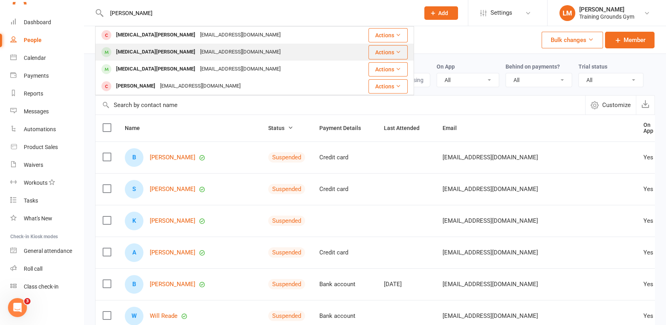
type input "[PERSON_NAME]"
click at [128, 51] on div "[MEDICAL_DATA][PERSON_NAME]" at bounding box center [156, 51] width 84 height 11
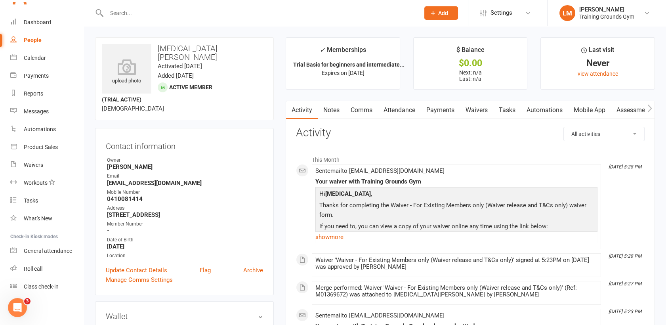
click at [479, 109] on link "Waivers" at bounding box center [476, 110] width 33 height 18
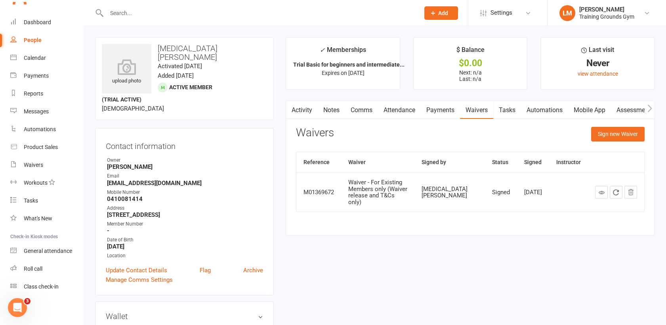
click at [114, 13] on input "text" at bounding box center [259, 13] width 310 height 11
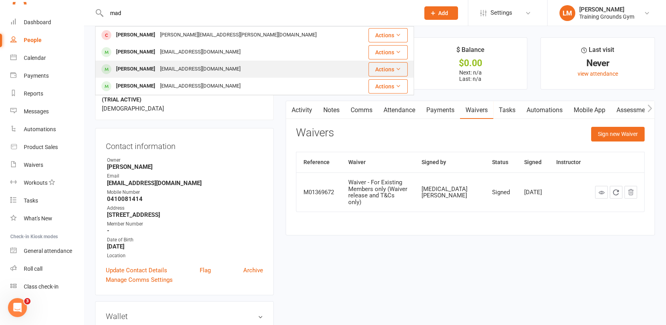
type input "mad"
click at [127, 70] on div "[PERSON_NAME]" at bounding box center [136, 68] width 44 height 11
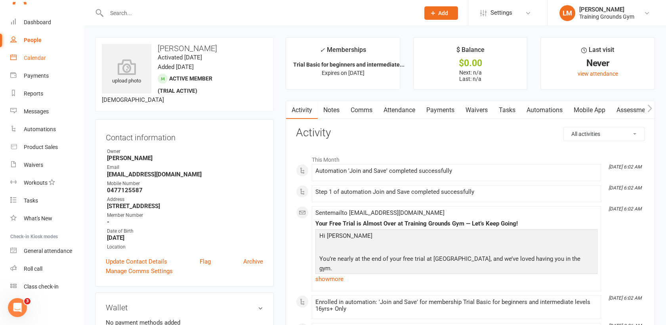
click at [40, 55] on div "Calendar" at bounding box center [35, 58] width 22 height 6
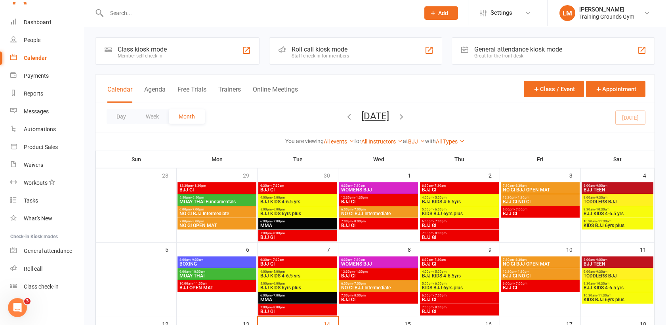
scroll to position [882, 0]
click at [126, 17] on input "text" at bounding box center [259, 13] width 310 height 11
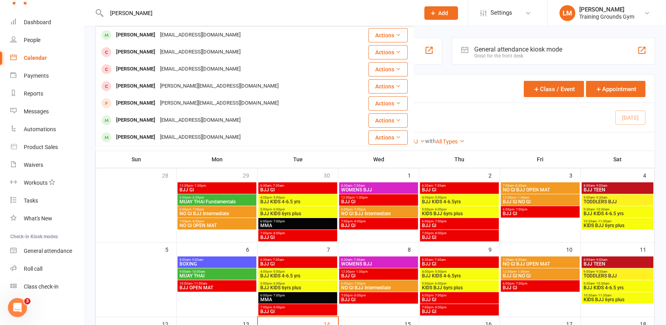
drag, startPoint x: 130, startPoint y: 16, endPoint x: 101, endPoint y: 17, distance: 28.2
click at [101, 17] on div "[PERSON_NAME] [PERSON_NAME][EMAIL_ADDRESS][DOMAIN_NAME] Actions [PERSON_NAME] […" at bounding box center [254, 13] width 319 height 26
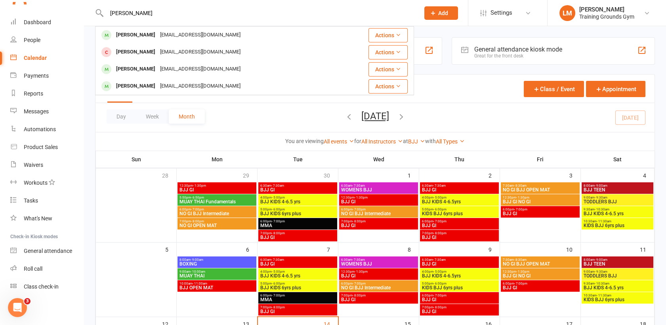
drag, startPoint x: 135, startPoint y: 15, endPoint x: 80, endPoint y: 23, distance: 56.1
click at [80, 2] on header "[PERSON_NAME] [EMAIL_ADDRESS][DOMAIN_NAME] Actions [PERSON_NAME] [EMAIL_ADDRESS…" at bounding box center [333, 2] width 666 height 0
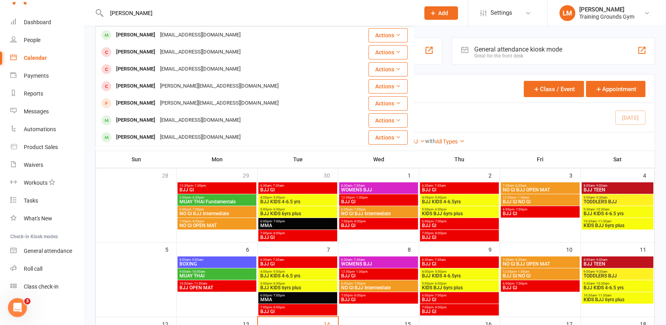
type input "[PERSON_NAME]"
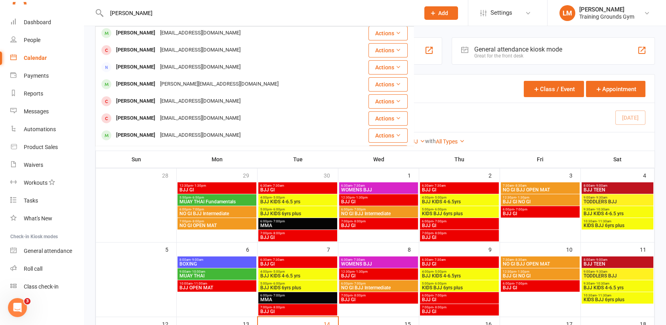
scroll to position [116, 0]
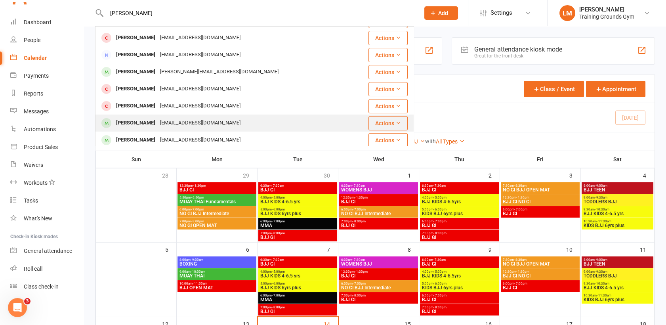
click at [158, 122] on div "[EMAIL_ADDRESS][DOMAIN_NAME]" at bounding box center [200, 122] width 85 height 11
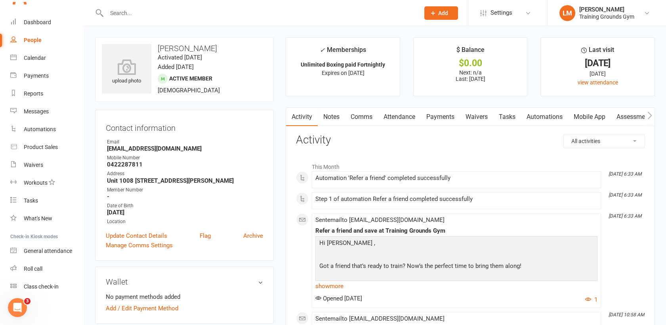
click at [131, 12] on input "text" at bounding box center [259, 13] width 310 height 11
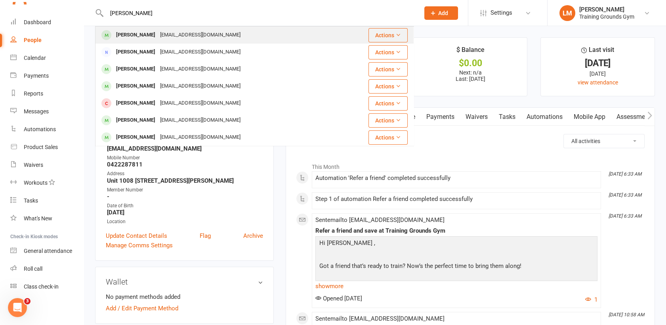
type input "[PERSON_NAME]"
click at [145, 30] on div "[PERSON_NAME]" at bounding box center [136, 34] width 44 height 11
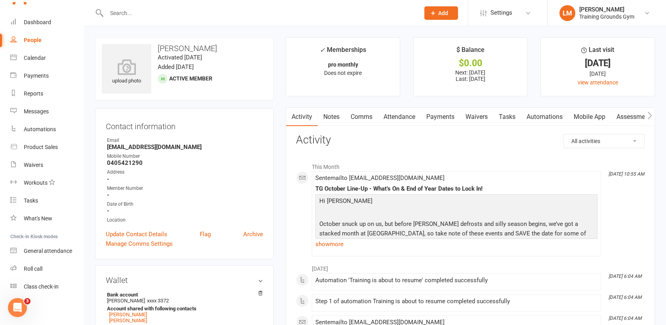
scroll to position [861, 0]
click at [34, 59] on div "Calendar" at bounding box center [35, 58] width 22 height 6
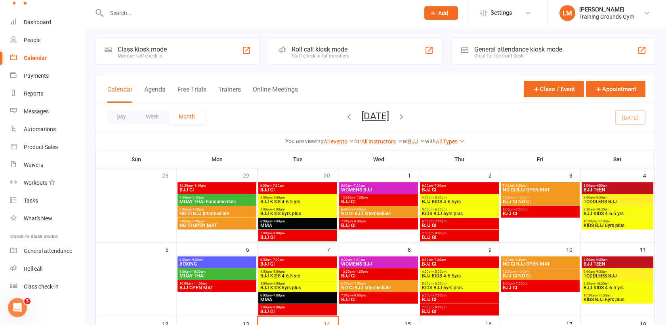
click at [411, 141] on link "BJJ" at bounding box center [416, 141] width 17 height 6
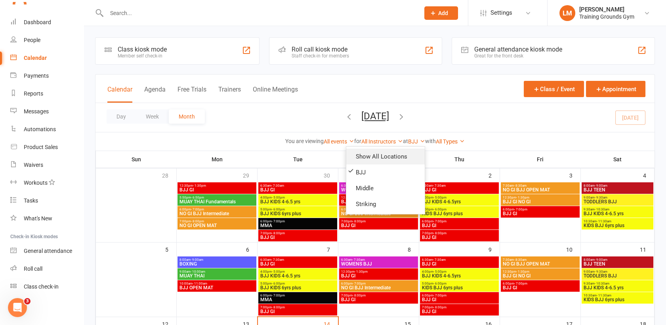
click at [388, 157] on link "Show All Locations" at bounding box center [385, 157] width 78 height 16
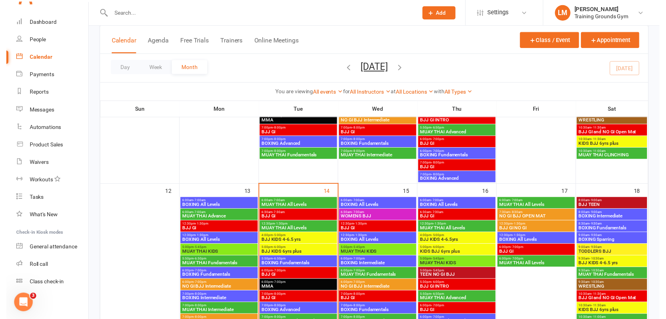
scroll to position [366, 0]
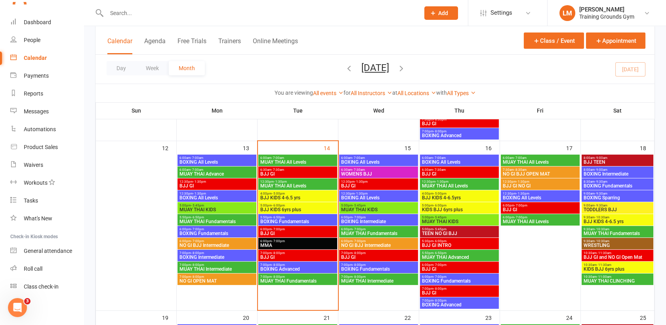
click at [447, 175] on span "BJJ GI" at bounding box center [460, 174] width 76 height 5
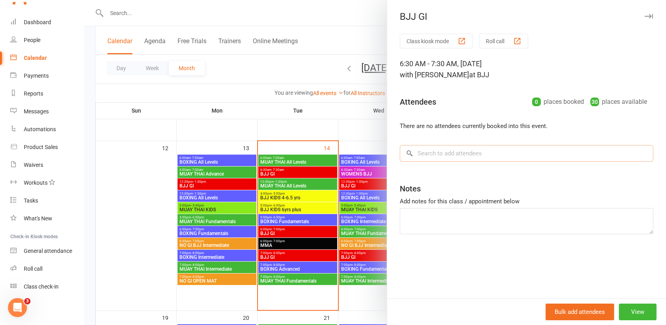
click at [433, 154] on input "search" at bounding box center [527, 153] width 254 height 17
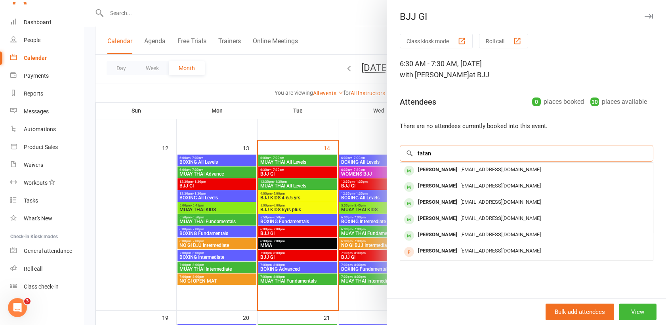
type input "tatan"
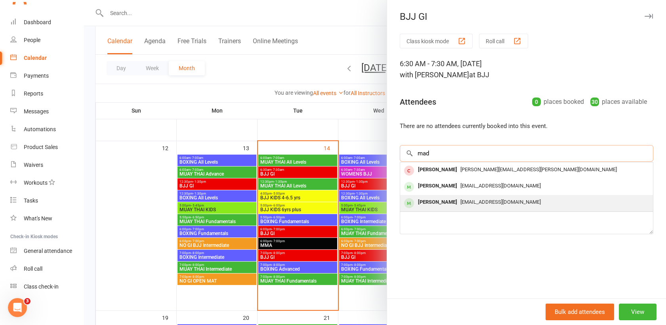
type input "mad"
click at [422, 199] on div "[PERSON_NAME]" at bounding box center [438, 202] width 46 height 11
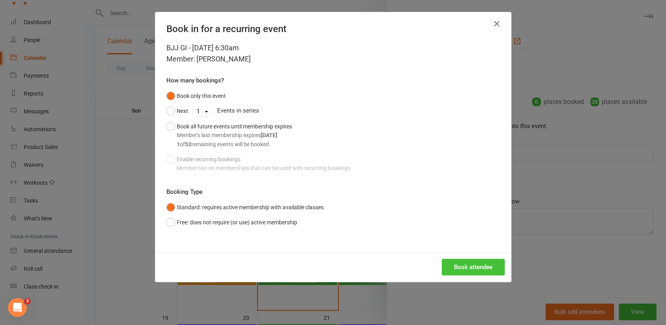
click at [479, 269] on button "Book attendee" at bounding box center [473, 267] width 63 height 17
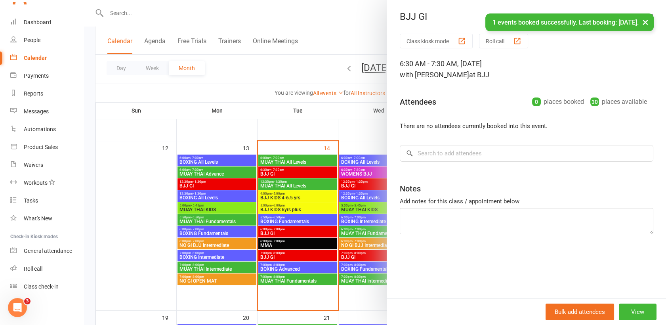
scroll to position [861, 0]
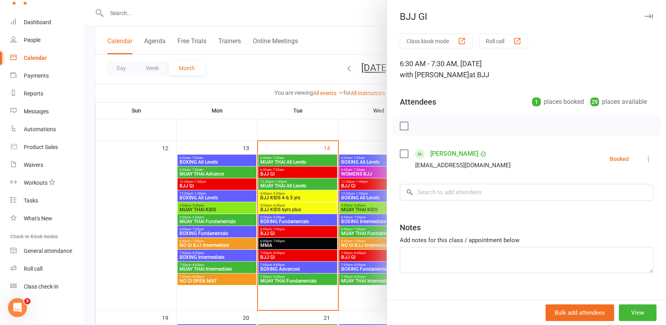
click at [128, 11] on div at bounding box center [375, 162] width 582 height 325
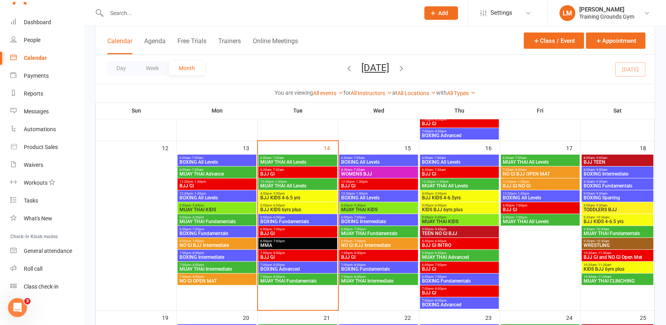
click at [118, 13] on input "text" at bounding box center [259, 13] width 310 height 11
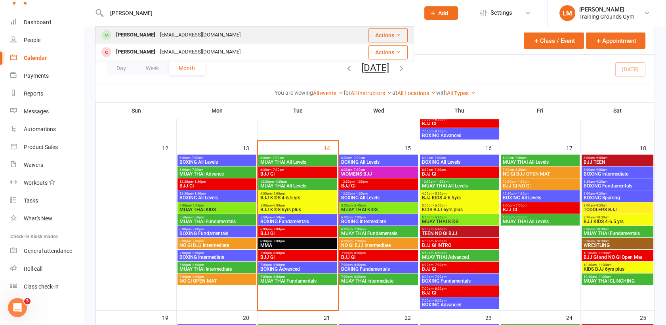
type input "[PERSON_NAME]"
click at [168, 32] on div "[EMAIL_ADDRESS][DOMAIN_NAME]" at bounding box center [200, 34] width 85 height 11
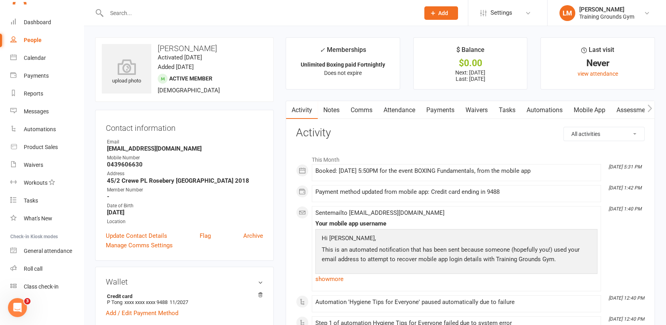
click at [123, 13] on input "text" at bounding box center [259, 13] width 310 height 11
type input "t"
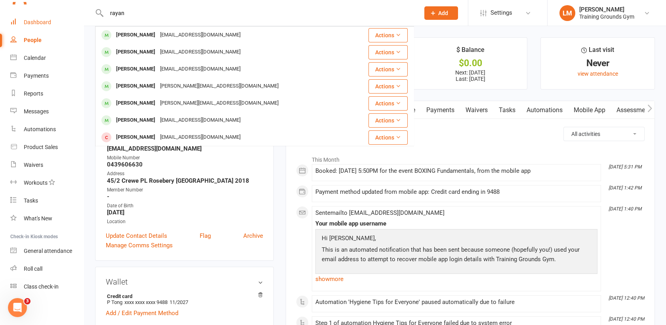
type input "rayan"
click at [42, 20] on div "Dashboard" at bounding box center [37, 22] width 27 height 6
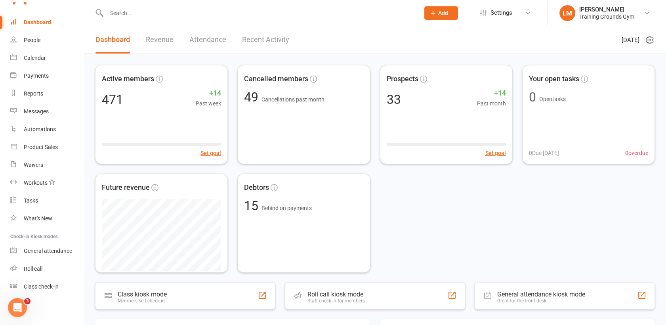
click at [129, 12] on input "text" at bounding box center [259, 13] width 310 height 11
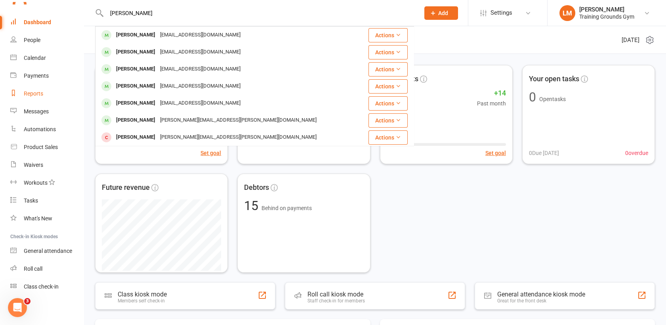
type input "[PERSON_NAME]"
click at [24, 90] on div "Reports" at bounding box center [33, 93] width 19 height 6
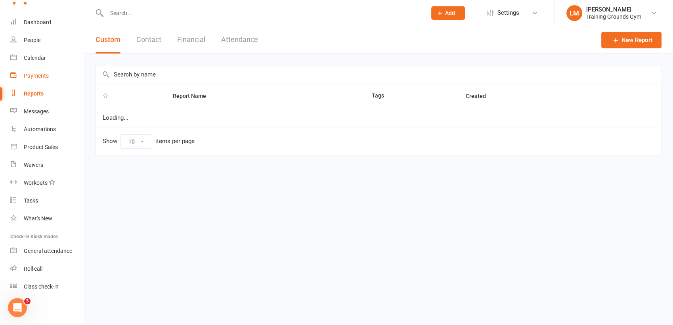
select select "100"
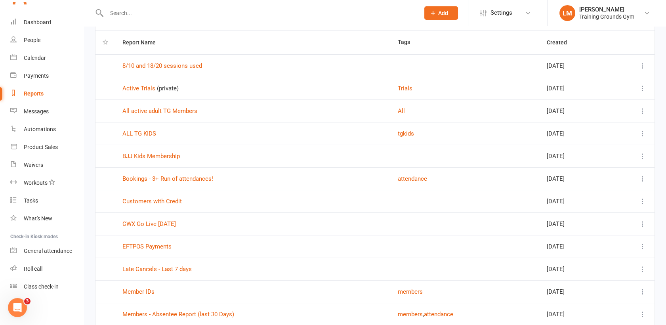
scroll to position [59, 0]
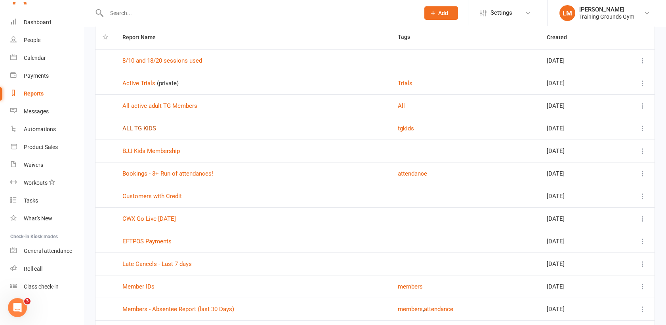
click at [127, 128] on link "ALL TG KIDS" at bounding box center [139, 128] width 34 height 7
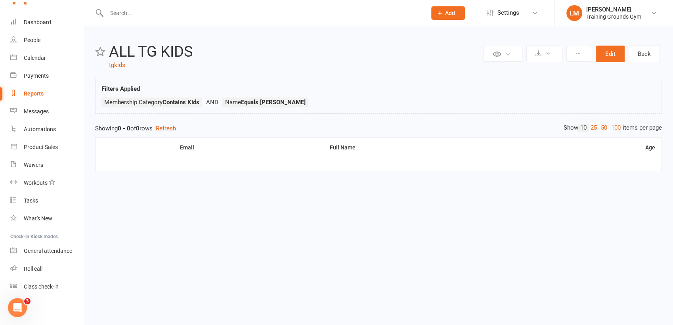
click at [32, 90] on div "Reports" at bounding box center [34, 93] width 20 height 6
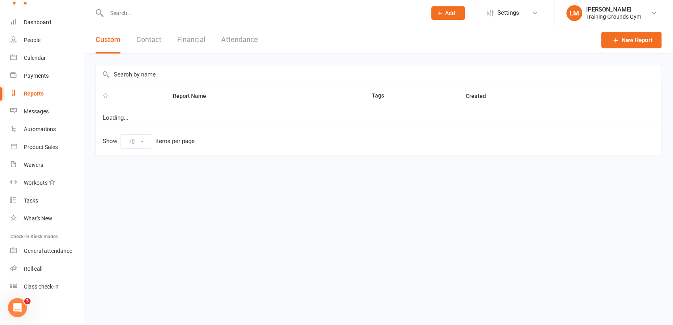
select select "100"
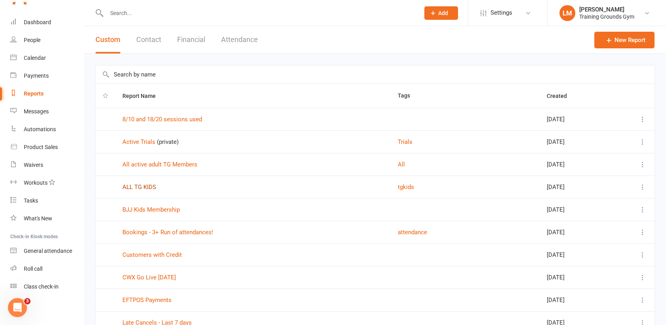
click at [145, 188] on link "ALL TG KIDS" at bounding box center [139, 186] width 34 height 7
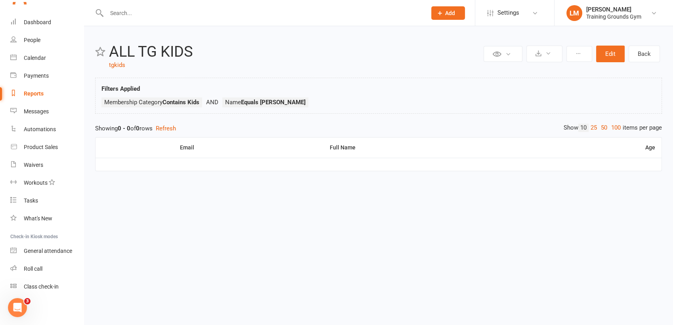
click at [24, 87] on link "Reports" at bounding box center [46, 94] width 73 height 18
select select "100"
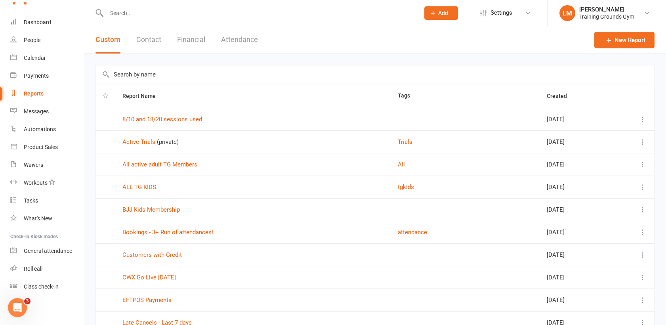
click at [118, 10] on input "text" at bounding box center [259, 13] width 310 height 11
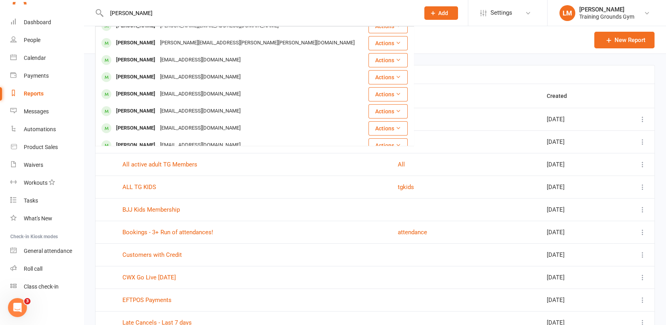
scroll to position [110, 0]
drag, startPoint x: 142, startPoint y: 12, endPoint x: 84, endPoint y: 12, distance: 58.2
click at [84, 12] on react-component "[PERSON_NAME] [EMAIL_ADDRESS][DOMAIN_NAME] Actions [PERSON_NAME] [PERSON_NAME][…" at bounding box center [207, 13] width 414 height 26
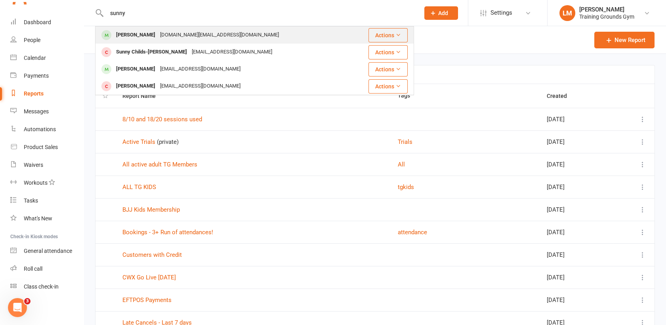
type input "sunny"
click at [169, 31] on div "[DOMAIN_NAME][EMAIL_ADDRESS][DOMAIN_NAME]" at bounding box center [220, 34] width 124 height 11
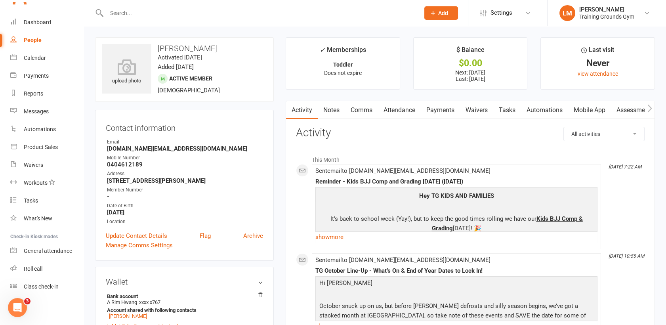
click at [119, 10] on input "text" at bounding box center [259, 13] width 310 height 11
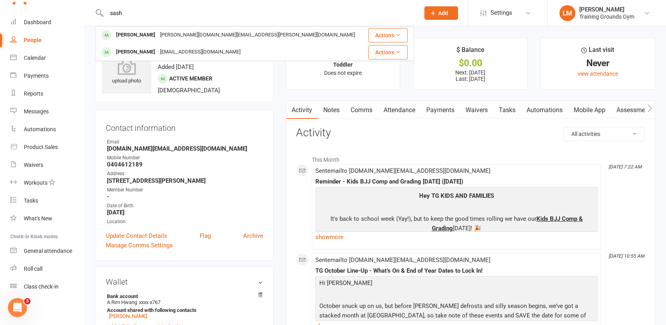
type input "sash"
drag, startPoint x: 143, startPoint y: 13, endPoint x: 96, endPoint y: 11, distance: 47.2
click at [96, 11] on div "sash Sasha Davidov [DOMAIN_NAME][EMAIL_ADDRESS][PERSON_NAME][DOMAIN_NAME] Actio…" at bounding box center [254, 13] width 319 height 26
type input "alba"
click at [130, 32] on div "[PERSON_NAME]" at bounding box center [136, 34] width 44 height 11
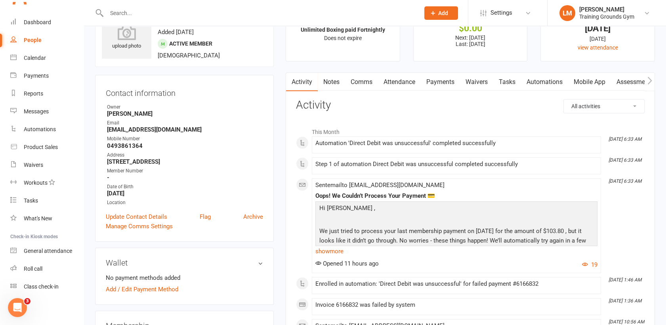
scroll to position [17, 0]
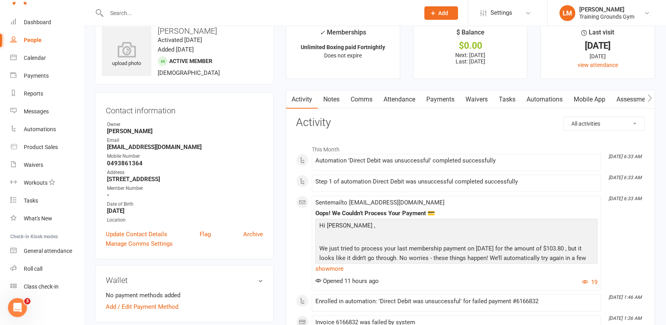
click at [114, 13] on input "text" at bounding box center [259, 13] width 310 height 11
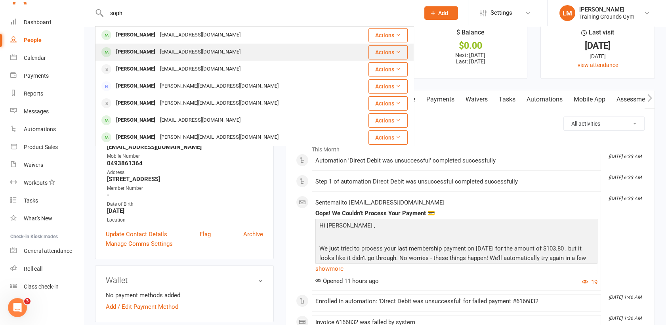
type input "soph"
click at [130, 53] on div "[PERSON_NAME]" at bounding box center [136, 51] width 44 height 11
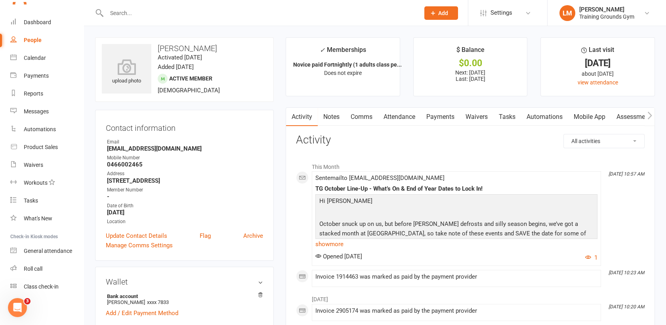
click at [368, 118] on link "Comms" at bounding box center [361, 117] width 33 height 18
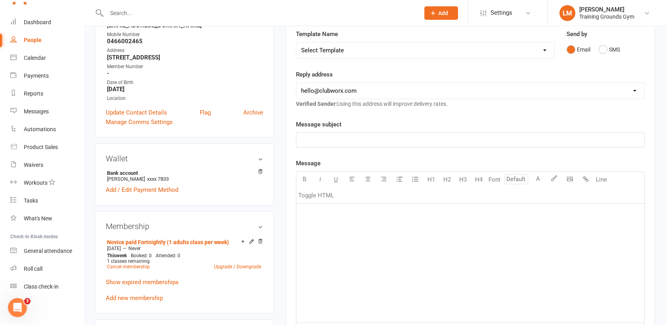
scroll to position [141, 0]
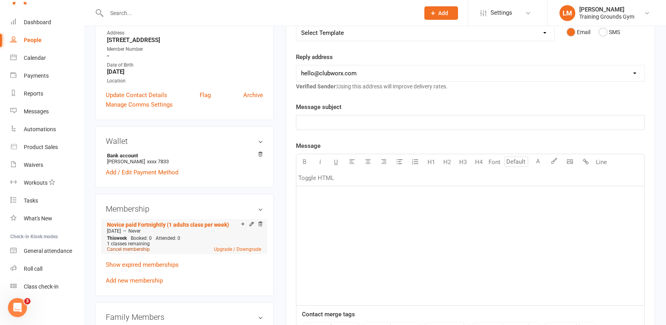
click at [122, 248] on link "Cancel membership" at bounding box center [128, 249] width 43 height 6
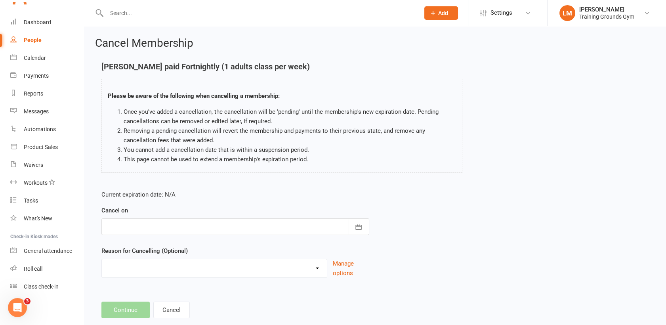
click at [284, 235] on form "Current expiration date: N/A Cancel on [DATE] Sun Mon Tue Wed Thu Fri Sat 40 28…" at bounding box center [235, 234] width 268 height 88
click at [282, 225] on div at bounding box center [235, 226] width 268 height 17
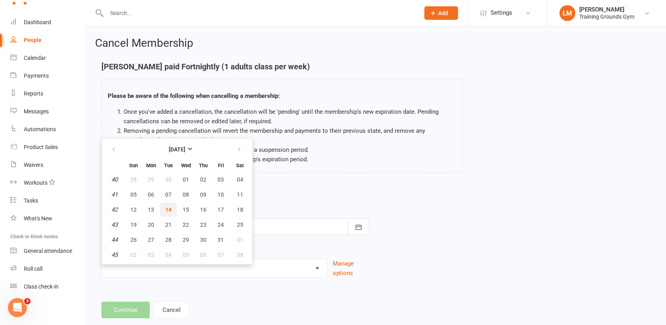
click at [172, 208] on button "14" at bounding box center [168, 209] width 17 height 14
type input "[DATE]"
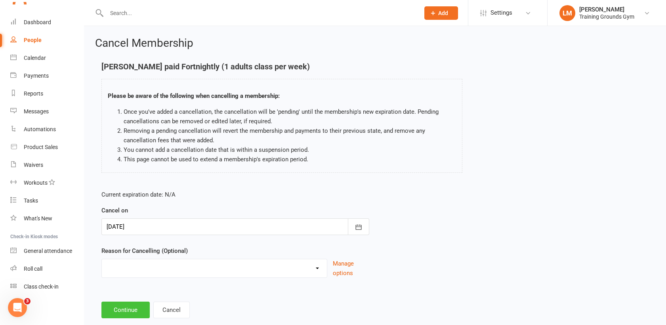
click at [136, 307] on button "Continue" at bounding box center [125, 310] width 48 height 17
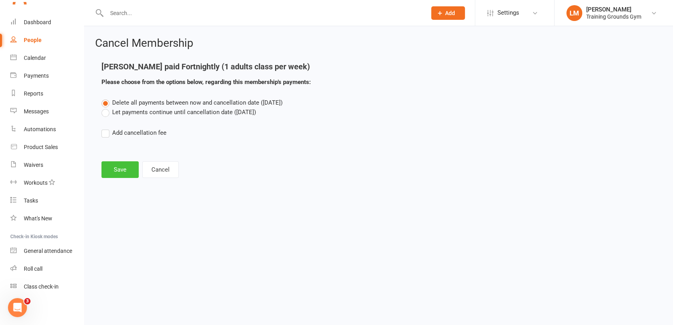
click at [114, 174] on button "Save" at bounding box center [119, 169] width 37 height 17
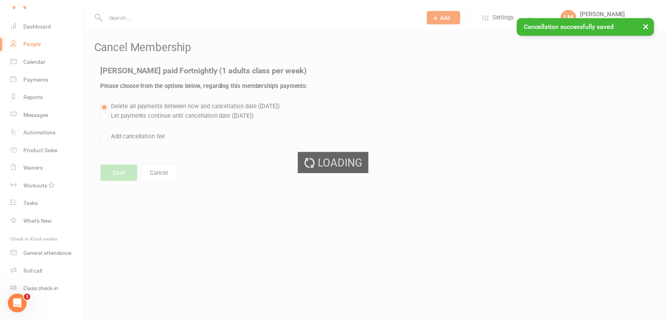
scroll to position [861, 0]
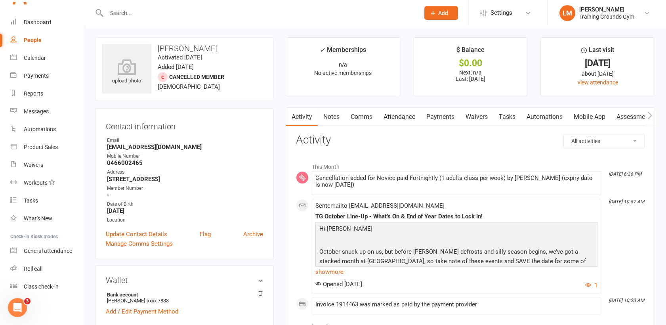
scroll to position [861, 0]
click at [29, 21] on div "Dashboard" at bounding box center [37, 22] width 27 height 6
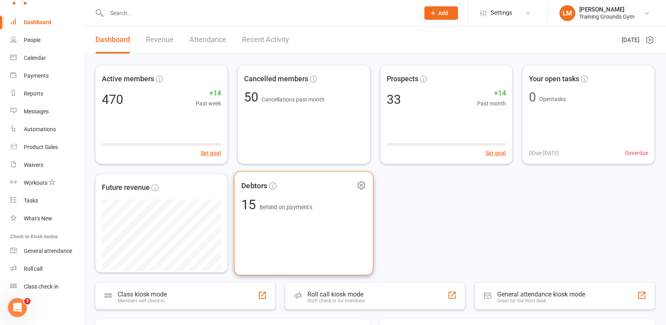
click at [326, 235] on div "Debtors 15 Behind on payments" at bounding box center [303, 223] width 139 height 104
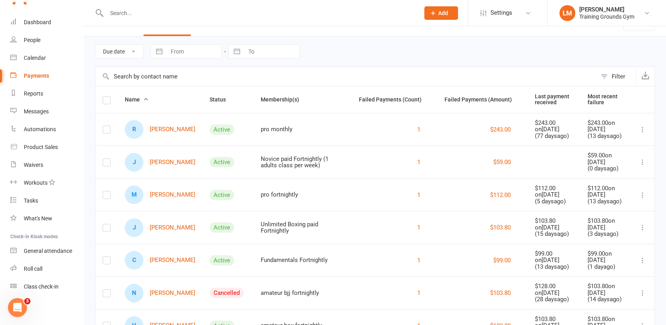
scroll to position [35, 0]
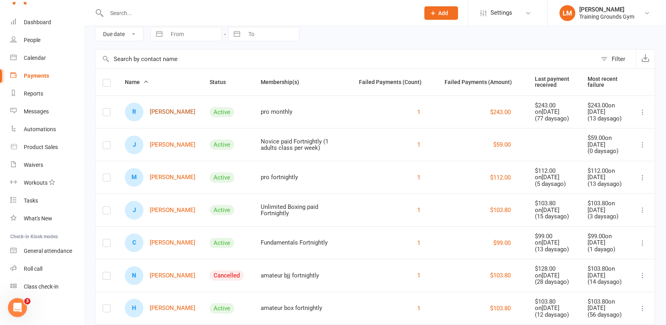
click at [168, 106] on link "R [PERSON_NAME]" at bounding box center [160, 112] width 71 height 19
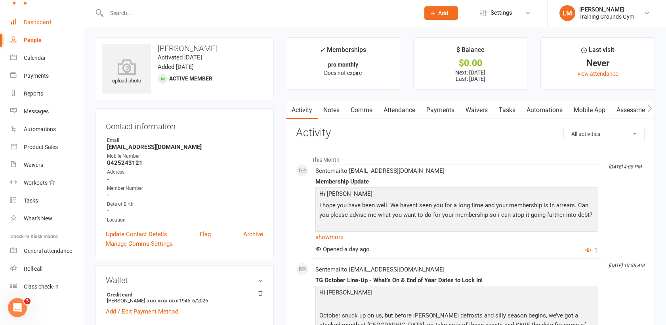
click at [24, 23] on div "Dashboard" at bounding box center [37, 22] width 27 height 6
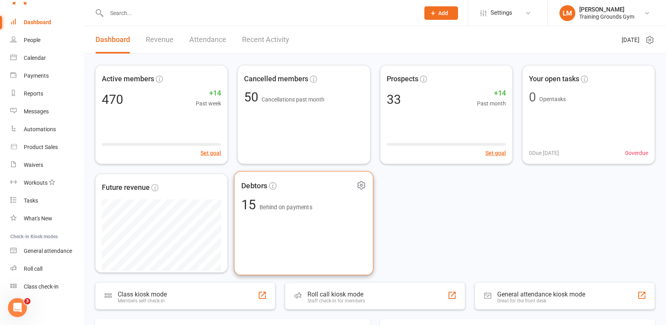
click at [298, 212] on div "Debtors 15 Behind on payments" at bounding box center [303, 223] width 139 height 104
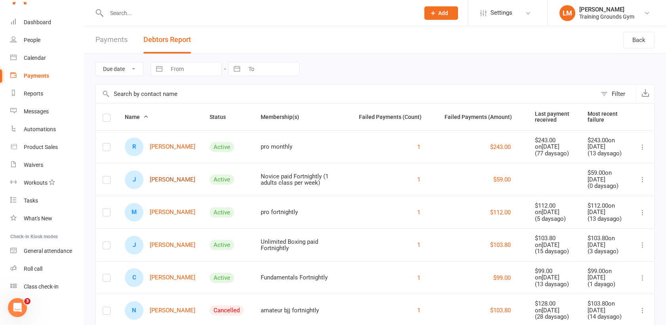
click at [176, 181] on link "J [PERSON_NAME]" at bounding box center [160, 179] width 71 height 19
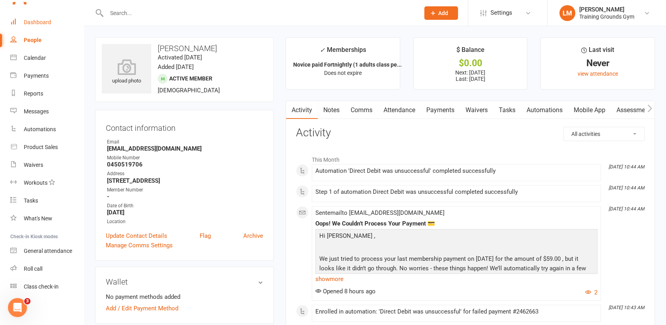
click at [44, 19] on div "Dashboard" at bounding box center [37, 22] width 27 height 6
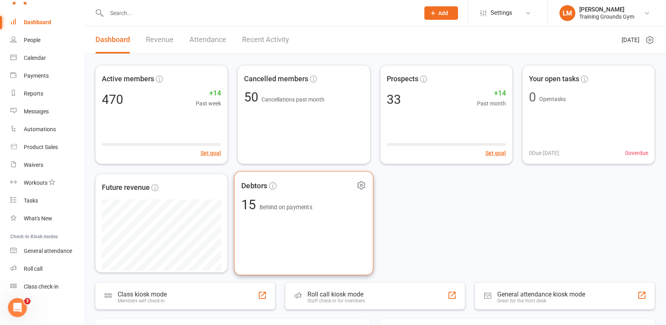
click at [306, 232] on div "Debtors 15 Behind on payments" at bounding box center [303, 223] width 139 height 104
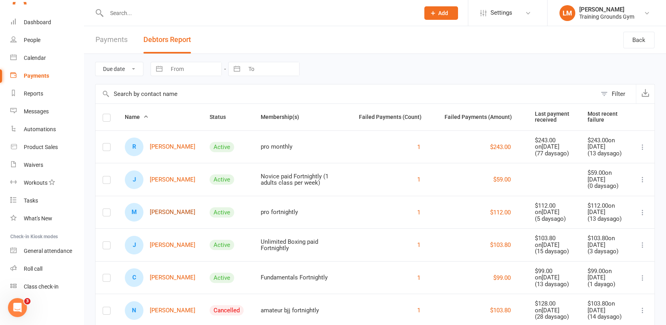
click at [163, 214] on link "M [PERSON_NAME]" at bounding box center [160, 212] width 71 height 19
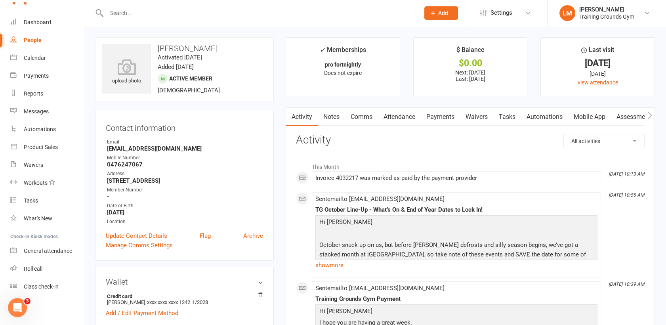
scroll to position [882, 0]
click at [122, 15] on input "text" at bounding box center [259, 13] width 310 height 11
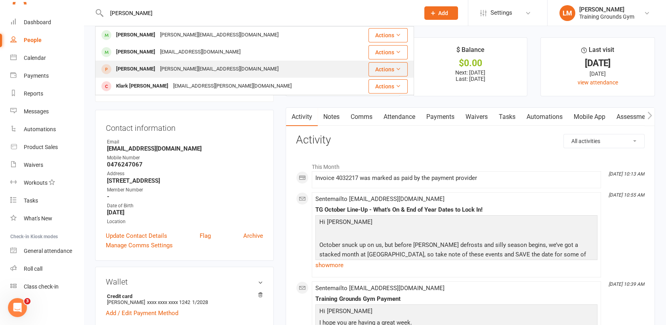
type input "[PERSON_NAME]"
click at [144, 69] on div "[PERSON_NAME]" at bounding box center [136, 68] width 44 height 11
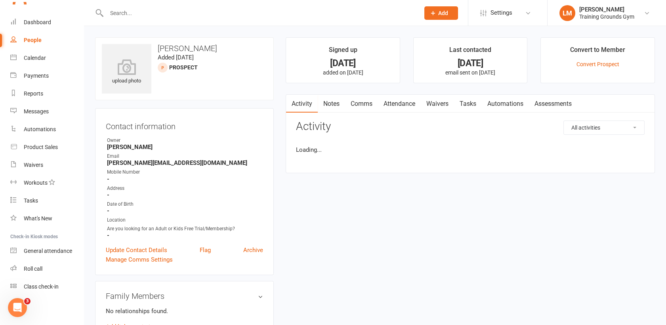
click at [124, 12] on input "text" at bounding box center [259, 13] width 310 height 11
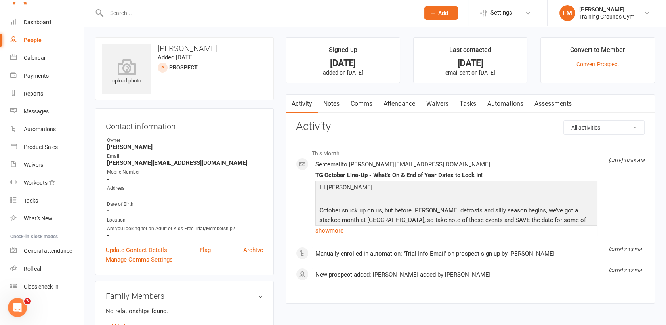
scroll to position [861, 0]
click at [150, 16] on input "text" at bounding box center [259, 13] width 310 height 11
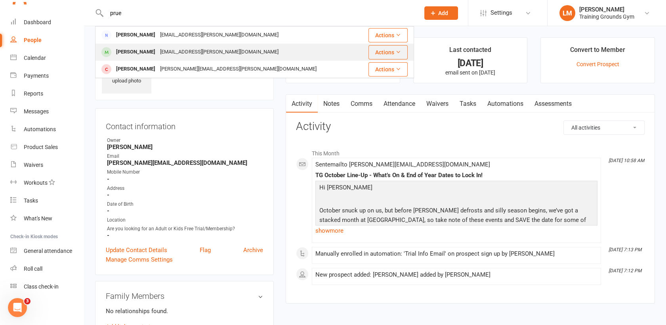
type input "prue"
click at [158, 46] on div "[EMAIL_ADDRESS][PERSON_NAME][DOMAIN_NAME]" at bounding box center [219, 51] width 123 height 11
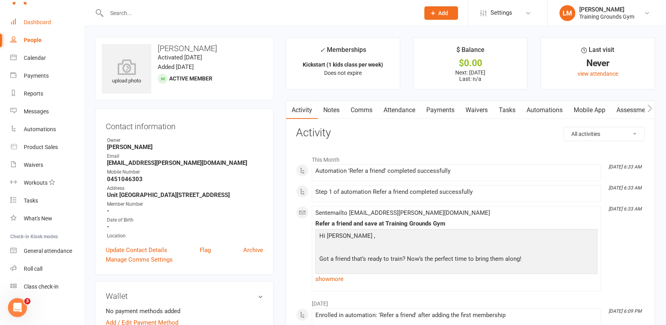
click at [34, 20] on div "Dashboard" at bounding box center [37, 22] width 27 height 6
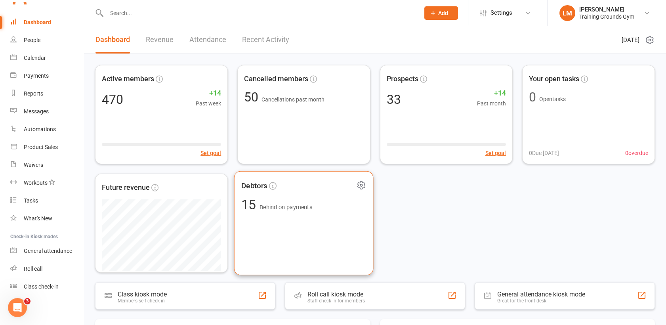
click at [296, 225] on div "Debtors 15 Behind on payments" at bounding box center [303, 223] width 139 height 104
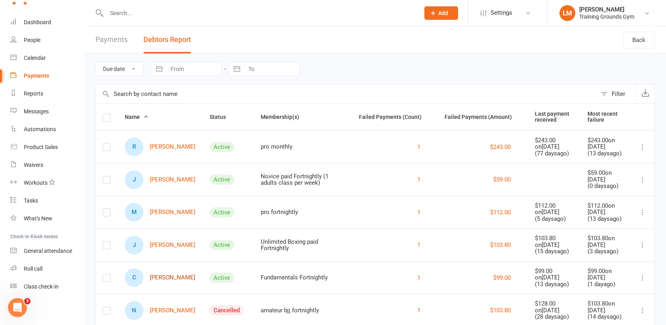
click at [178, 276] on link "C [PERSON_NAME]" at bounding box center [160, 277] width 71 height 19
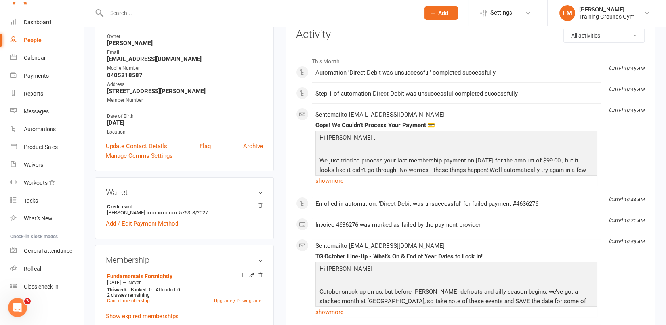
scroll to position [123, 0]
